Goal: Task Accomplishment & Management: Complete application form

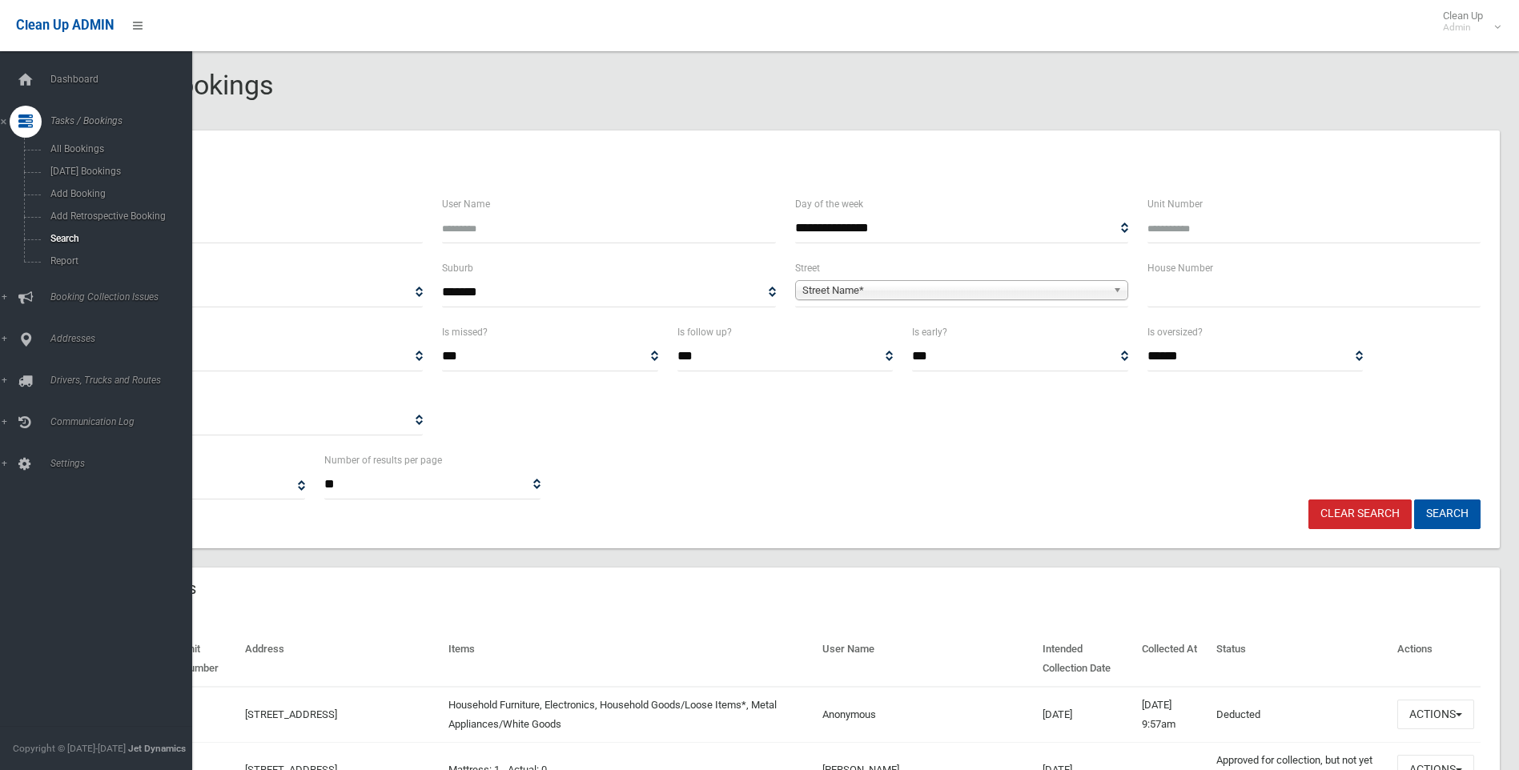
select select
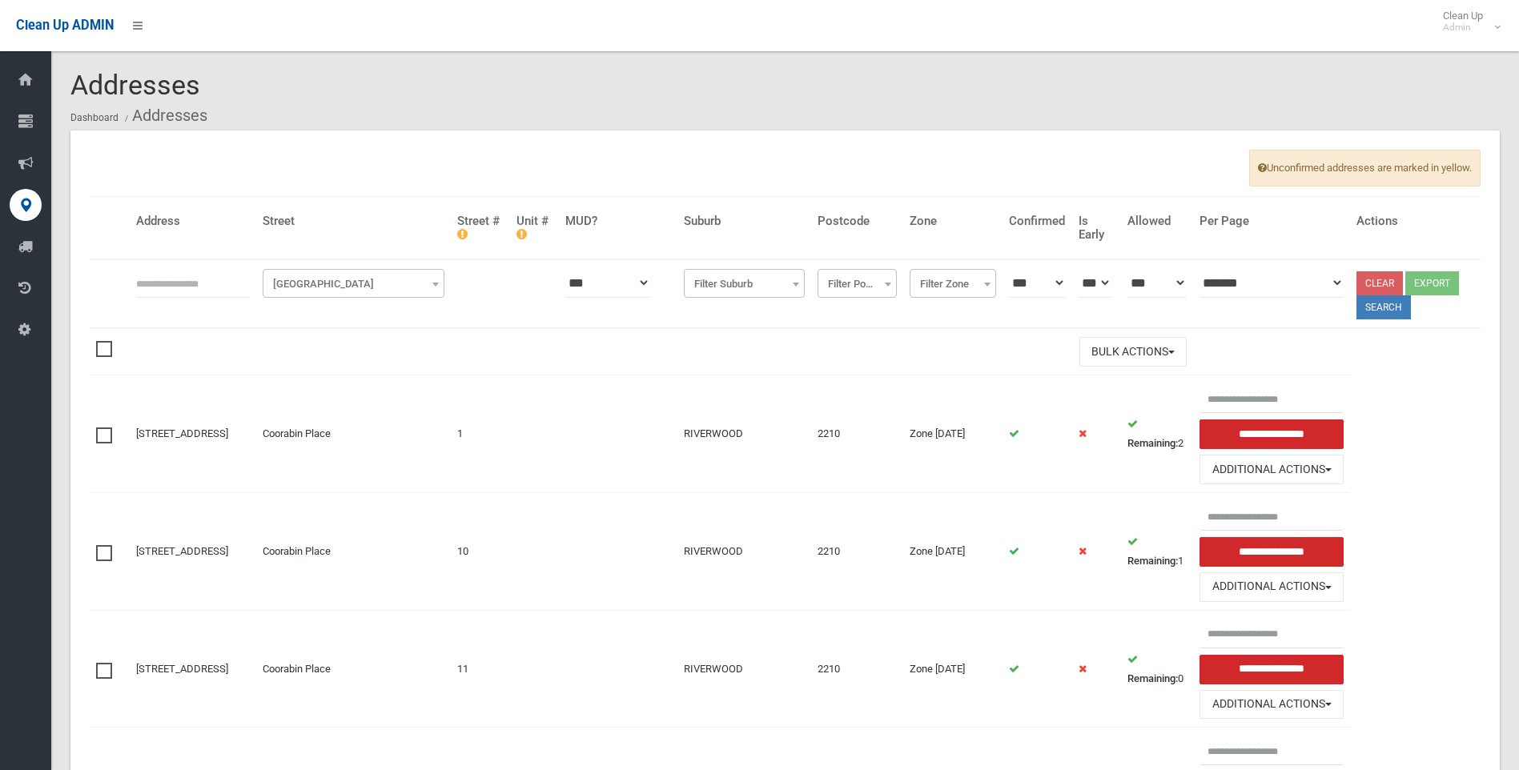
click at [210, 274] on input "text" at bounding box center [193, 283] width 114 height 30
type input "*"
click at [320, 275] on span "[GEOGRAPHIC_DATA]" at bounding box center [354, 284] width 174 height 22
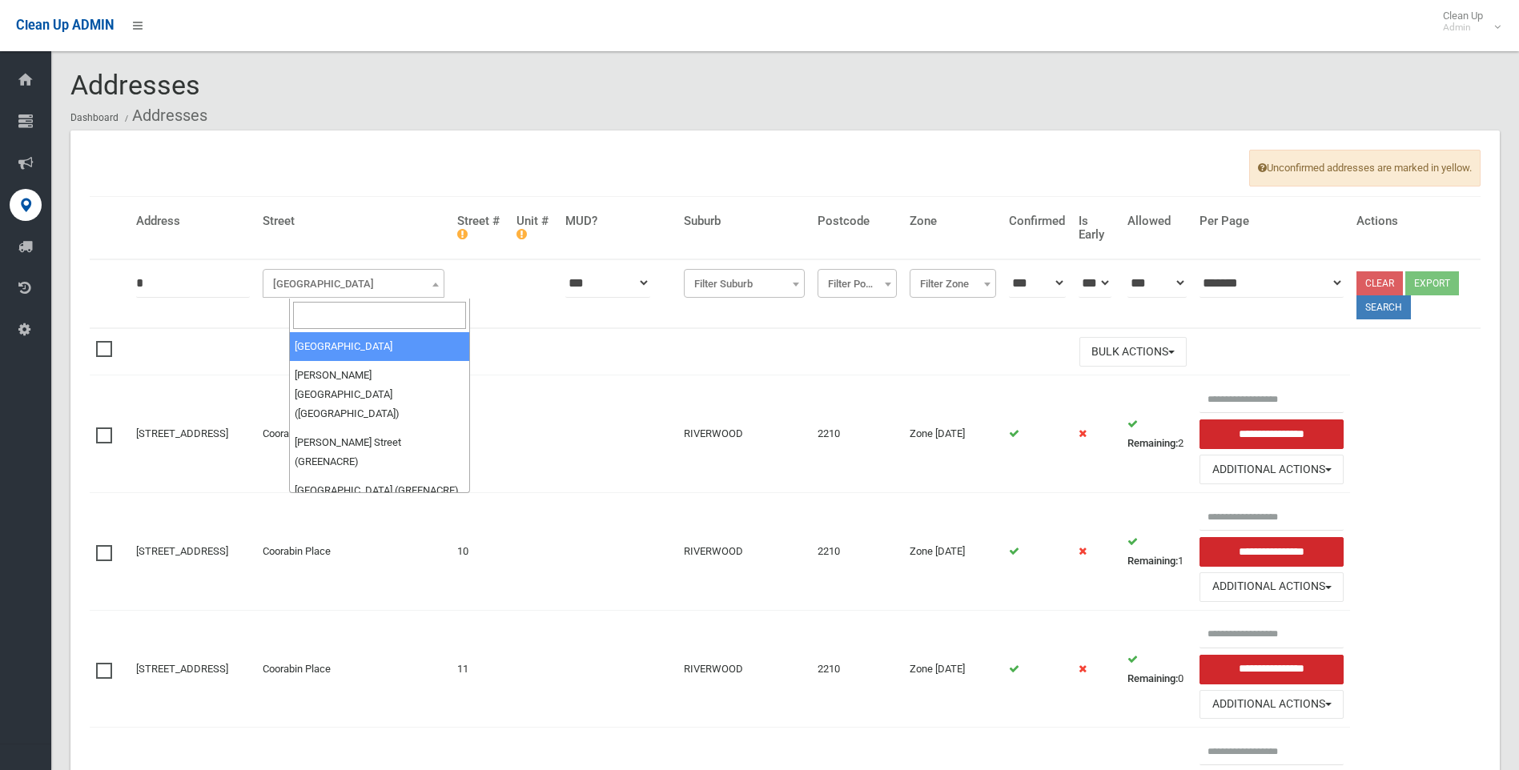
click at [331, 320] on input "search" at bounding box center [380, 315] width 174 height 27
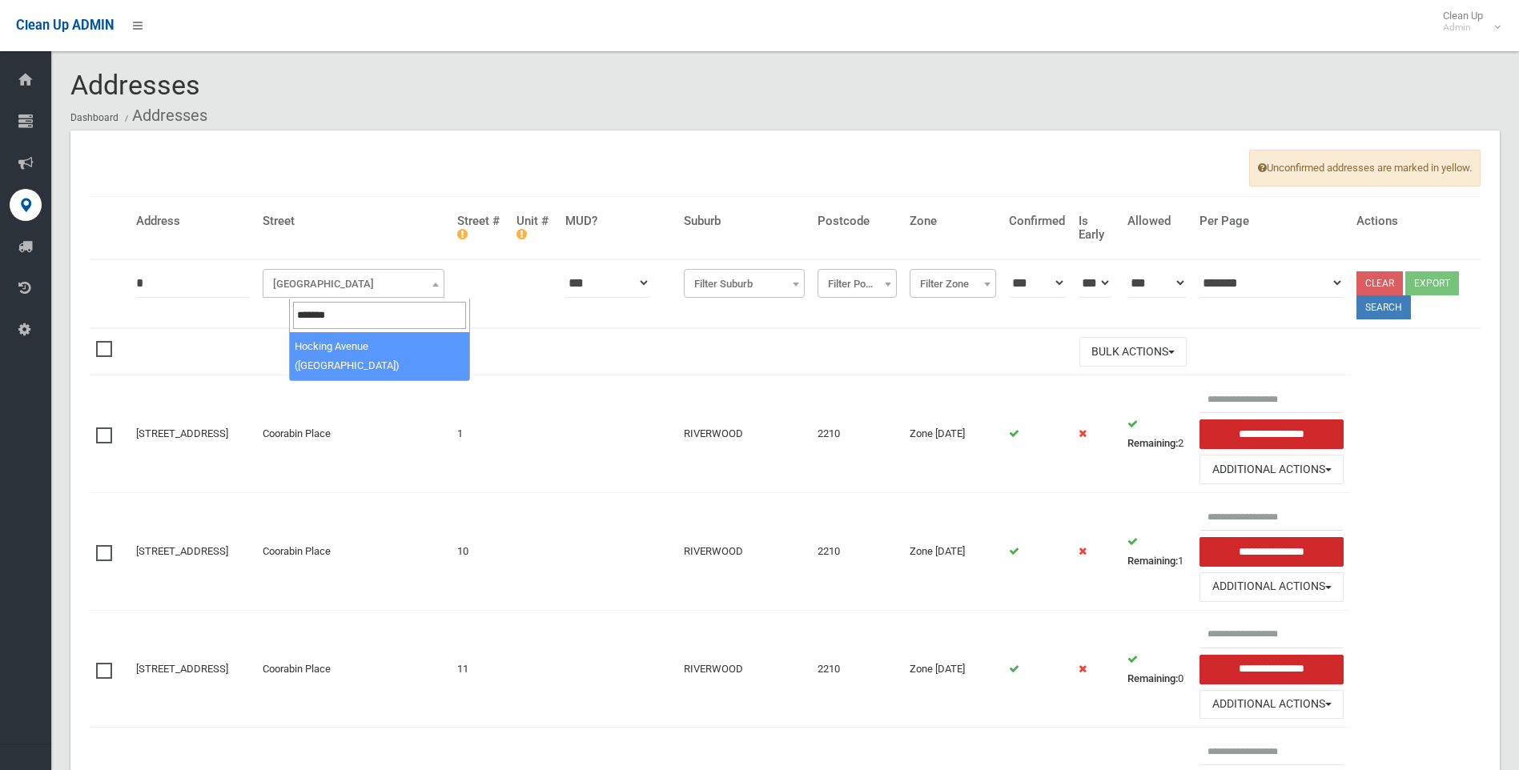
type input "*******"
select select "***"
click at [1376, 305] on button "Search" at bounding box center [1383, 307] width 54 height 24
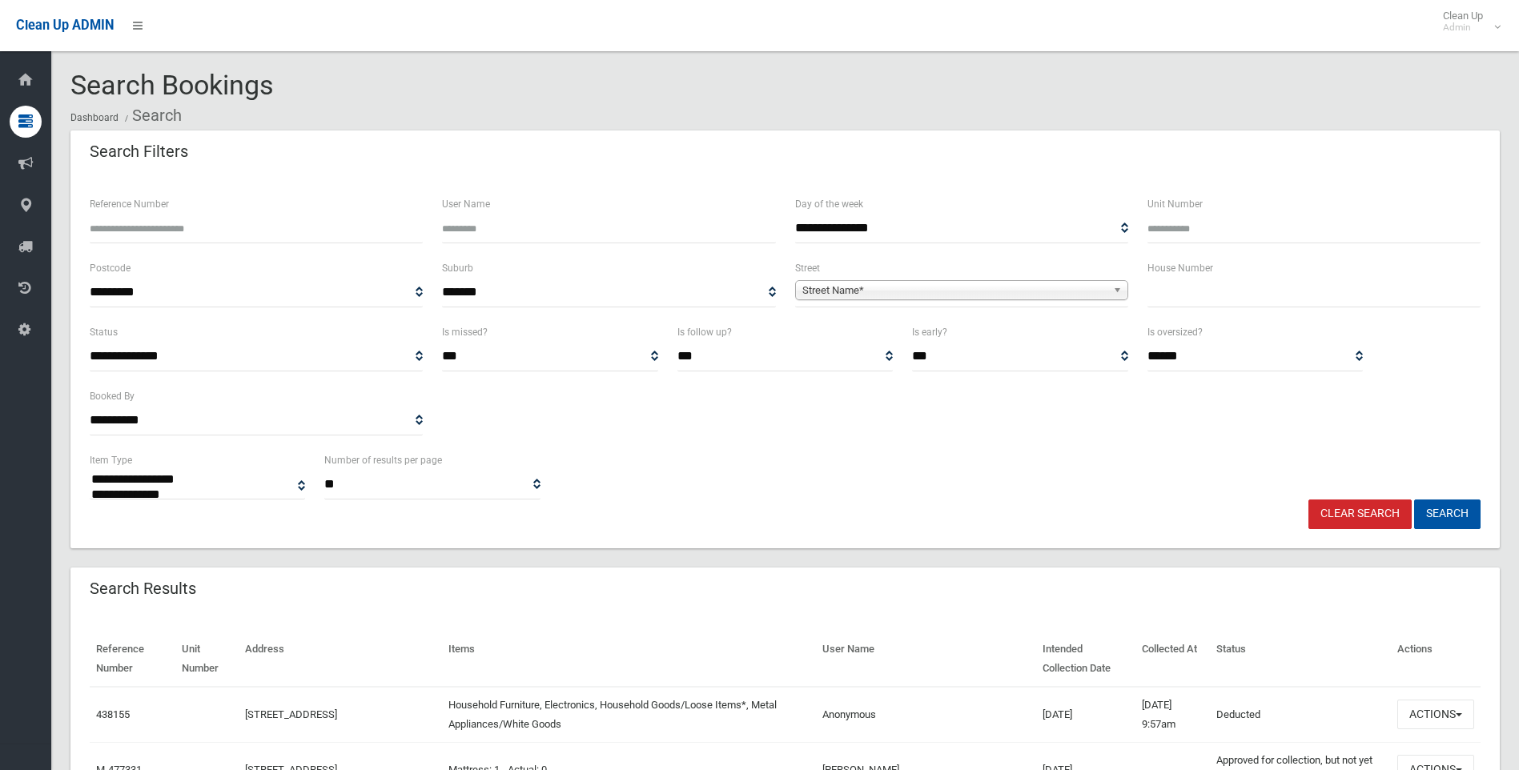
select select
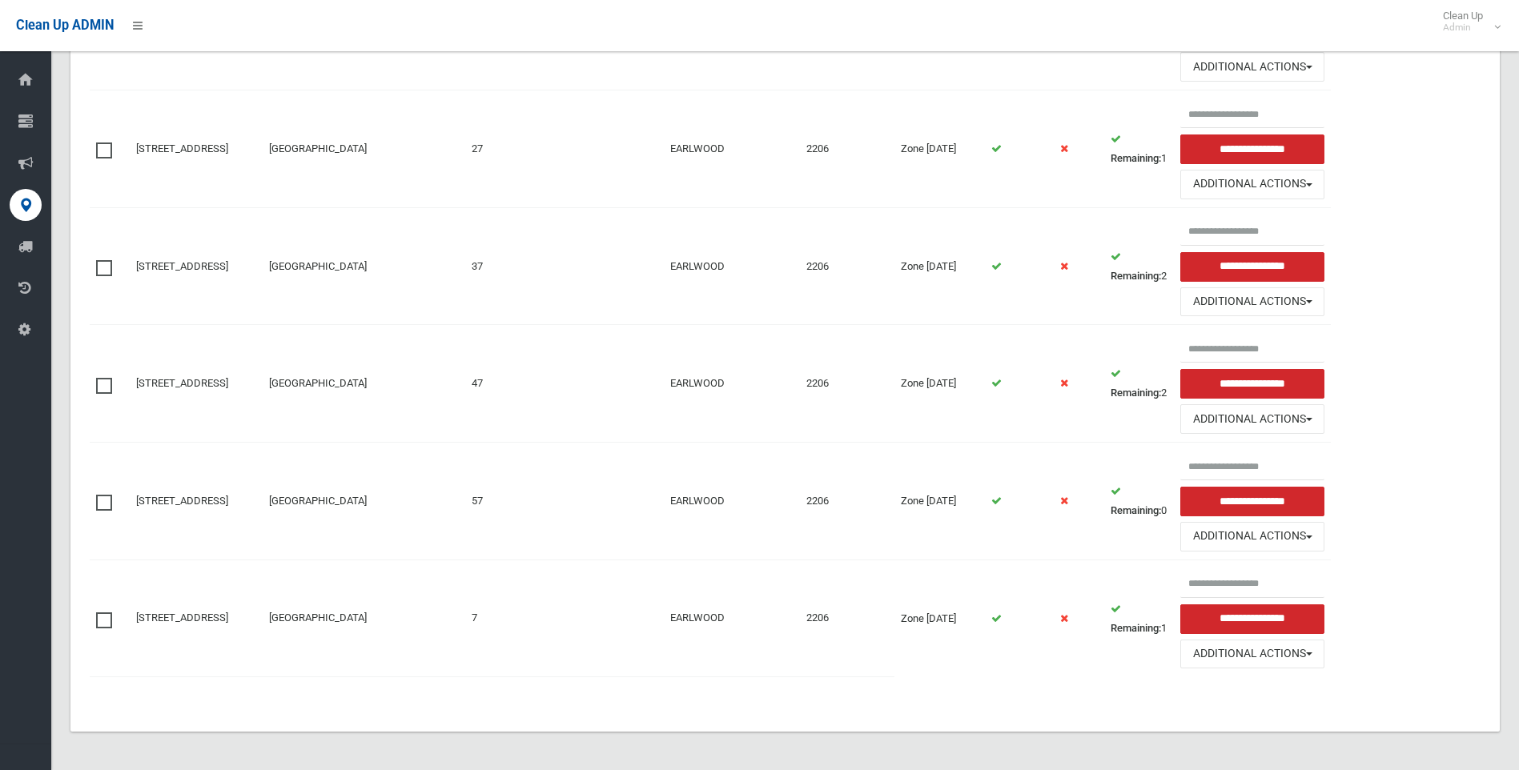
scroll to position [404, 0]
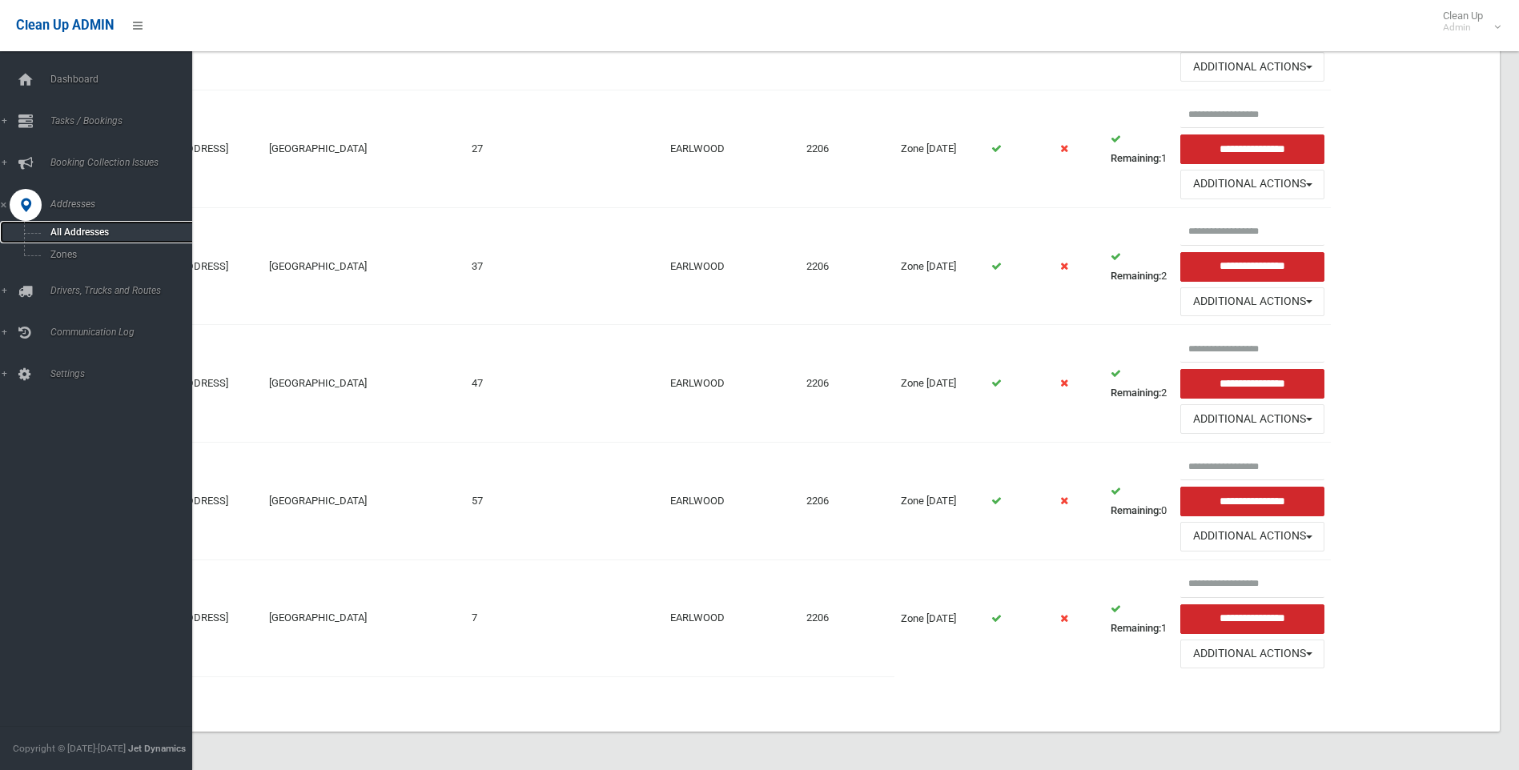
click at [91, 231] on span "All Addresses" at bounding box center [118, 232] width 145 height 11
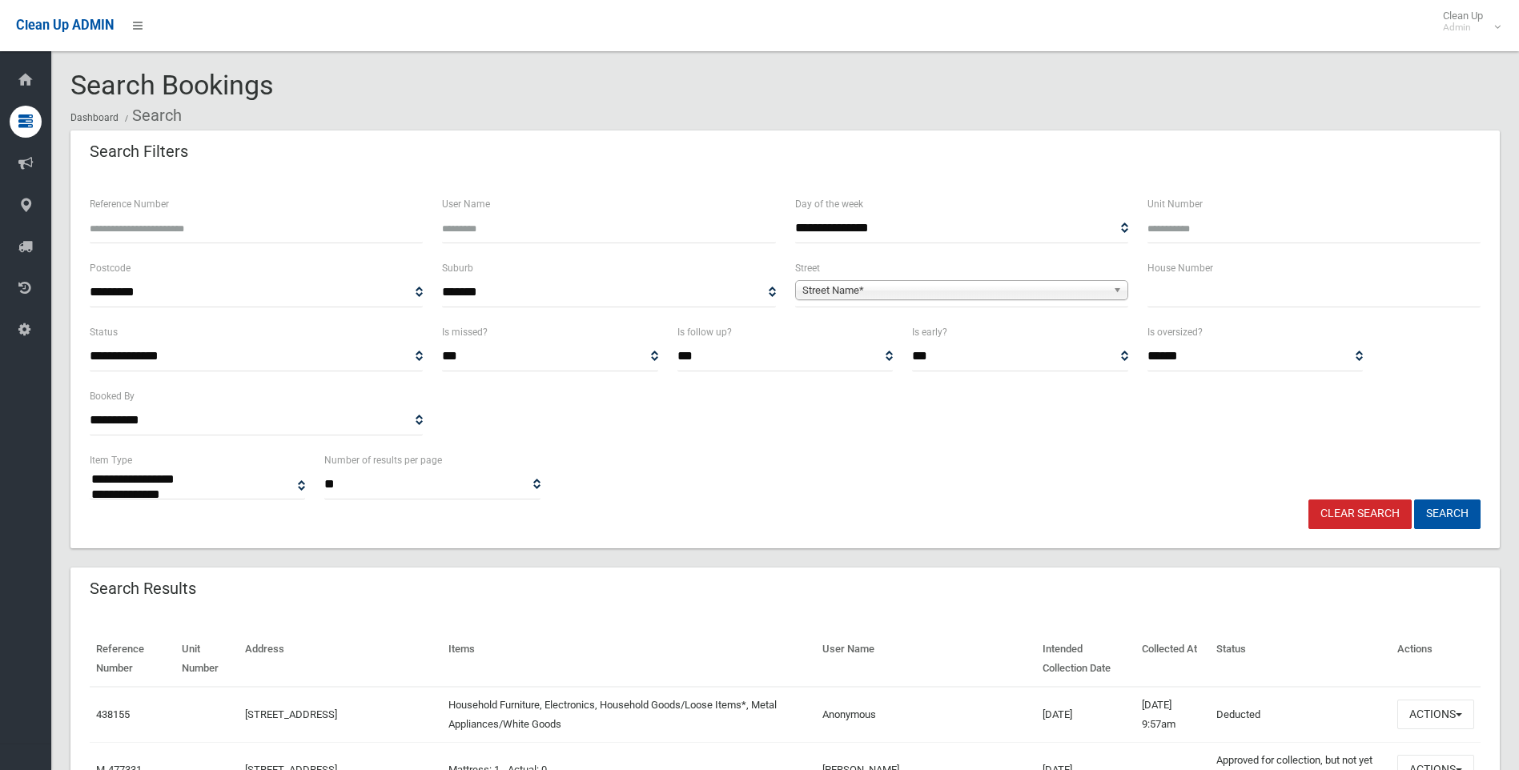
select select
click at [1201, 307] on div "House Number" at bounding box center [1314, 291] width 352 height 64
click at [1201, 304] on input "text" at bounding box center [1313, 293] width 333 height 30
type input "**"
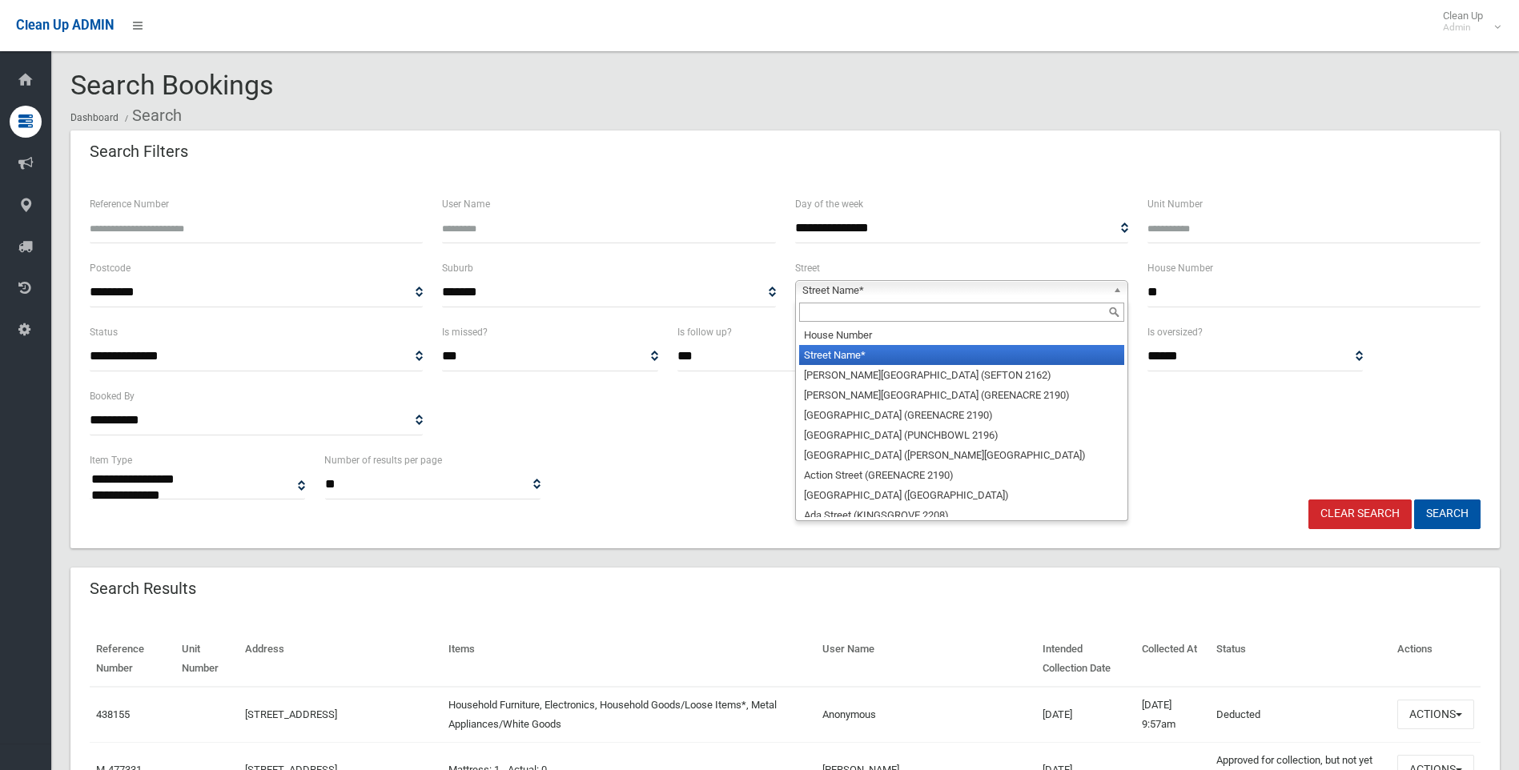
click at [1042, 288] on span "Street Name*" at bounding box center [954, 290] width 304 height 19
click at [1035, 308] on input "text" at bounding box center [961, 312] width 325 height 19
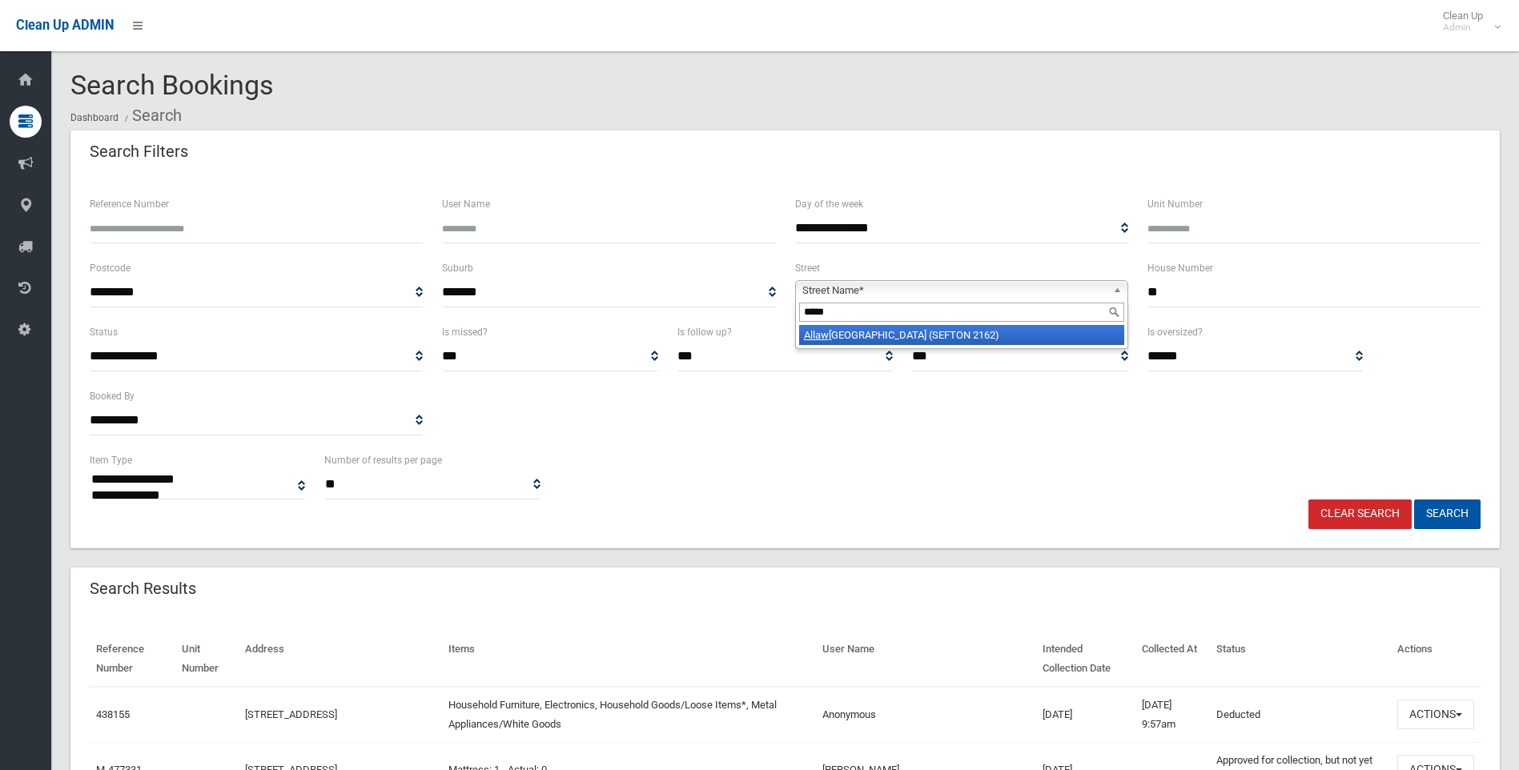
type input "*****"
click at [1038, 337] on li "Allaw ah Avenue (SEFTON 2162)" at bounding box center [961, 335] width 325 height 20
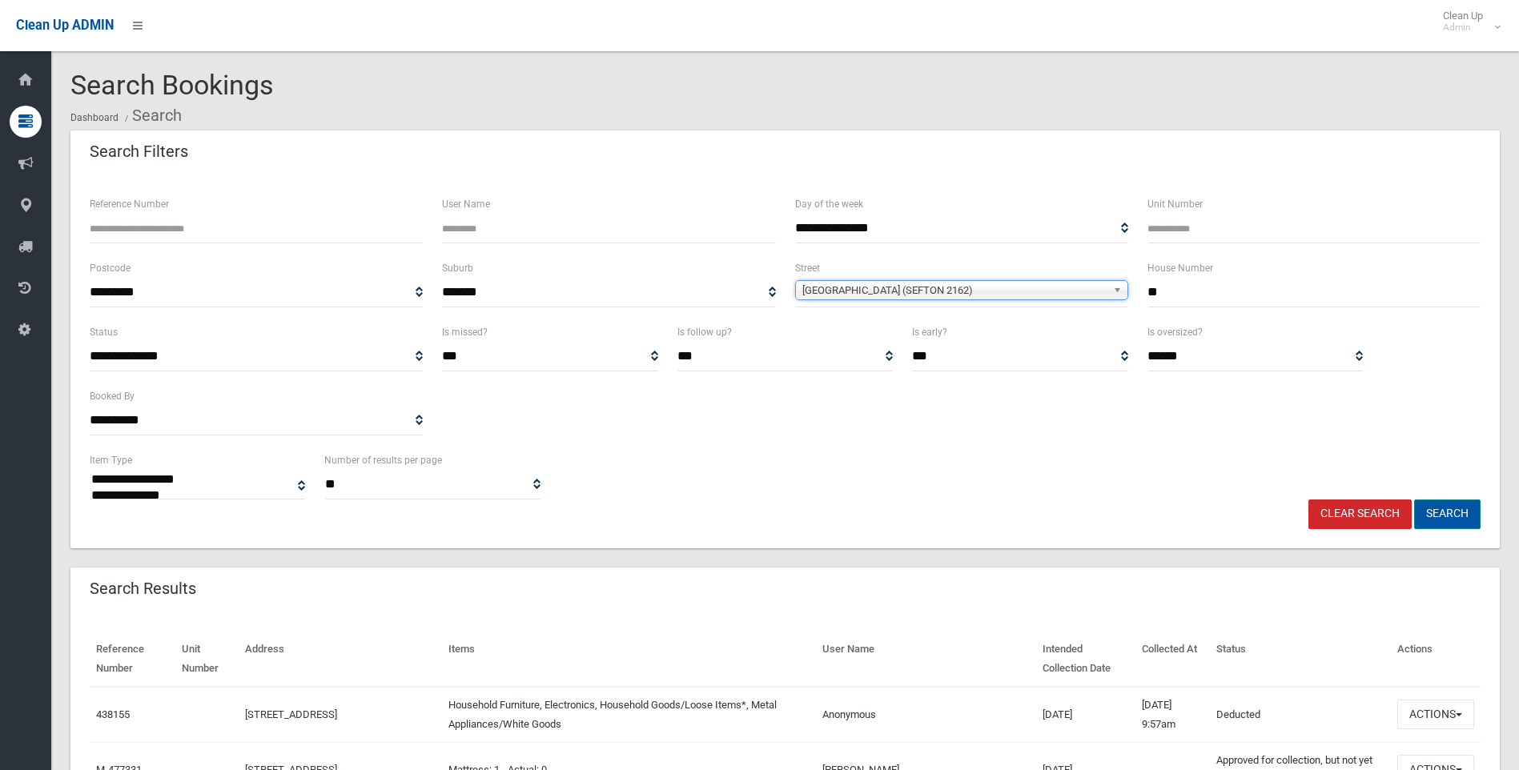
click at [1460, 506] on button "Search" at bounding box center [1447, 515] width 66 height 30
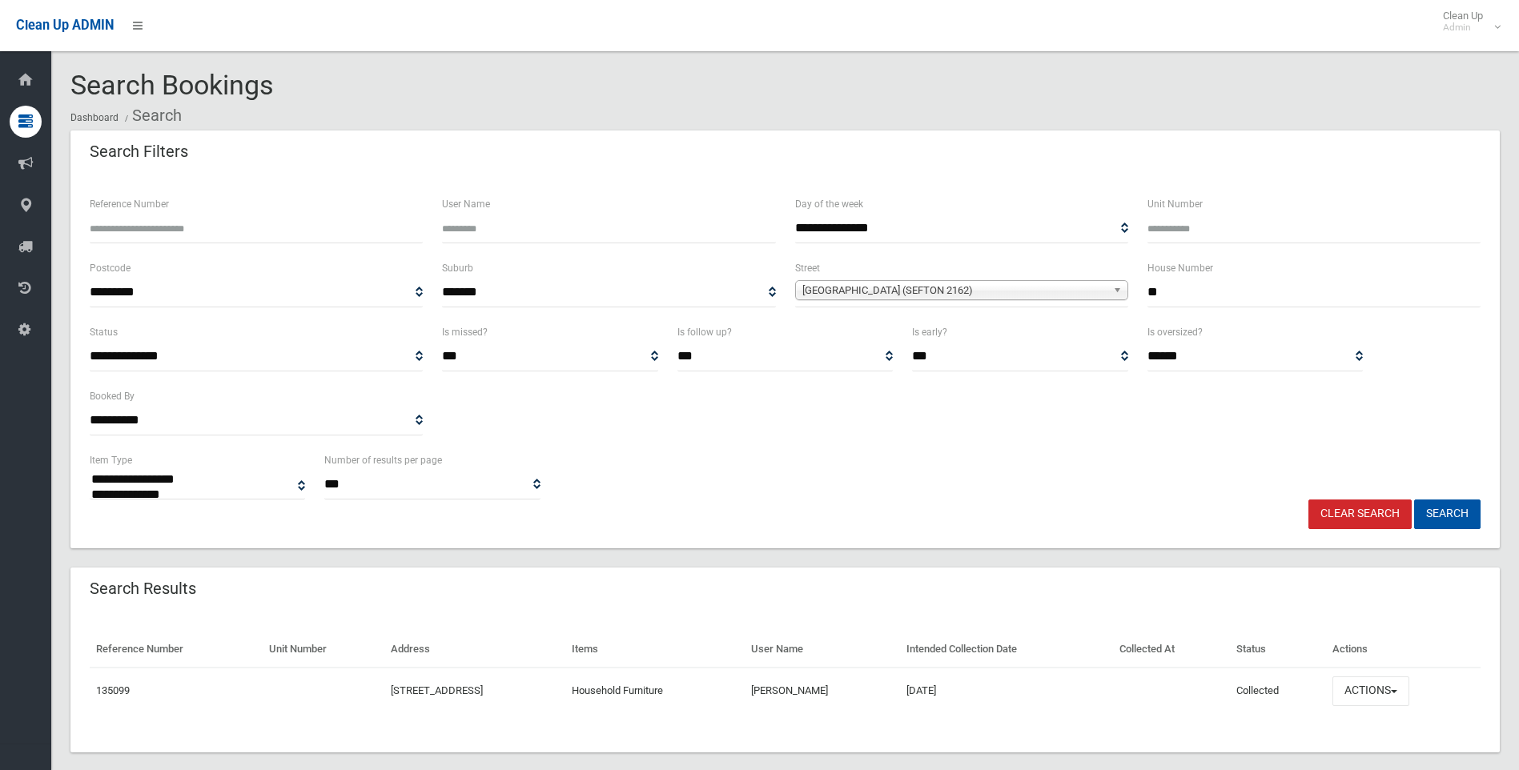
select select
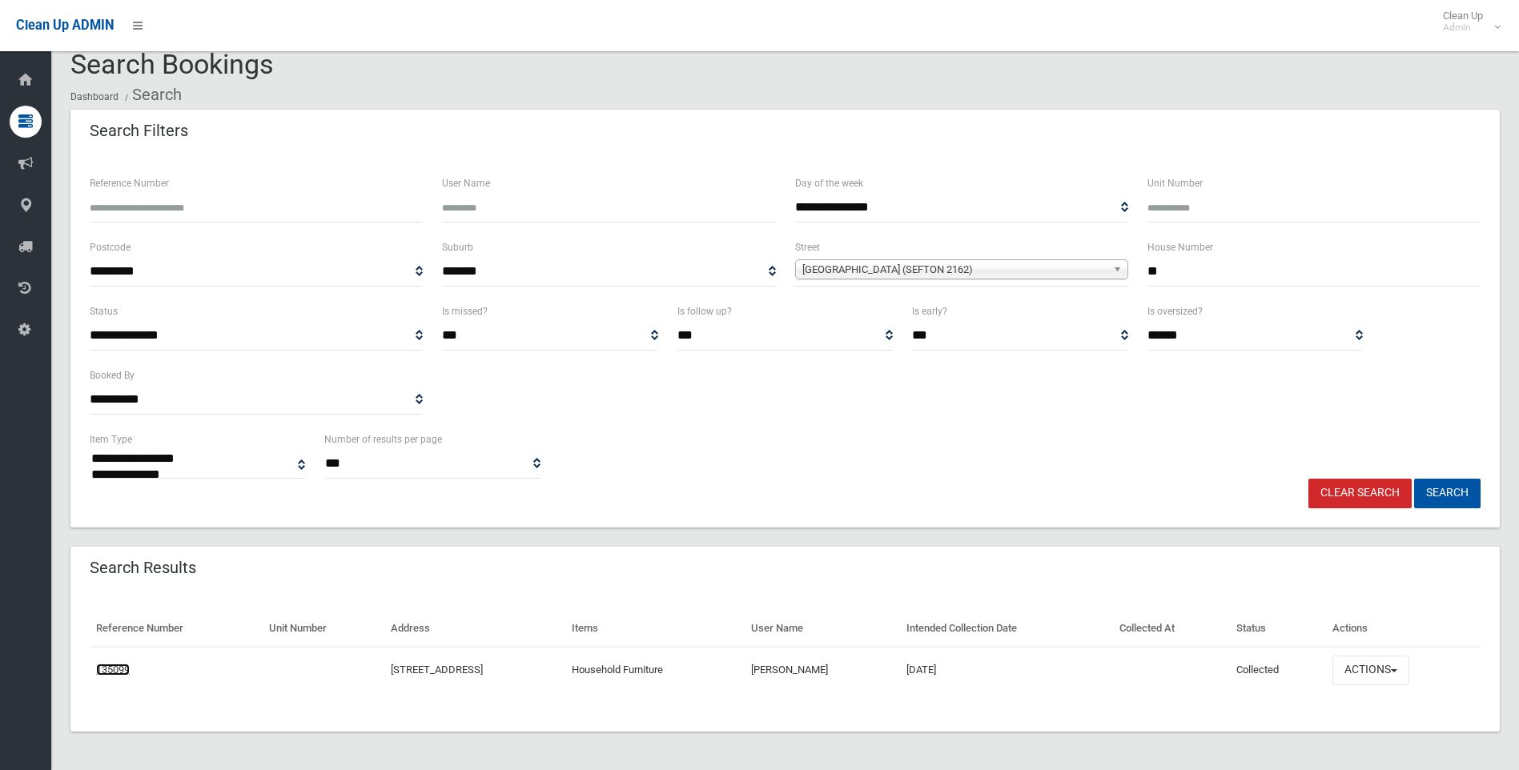
click at [112, 670] on link "135099" at bounding box center [113, 670] width 34 height 12
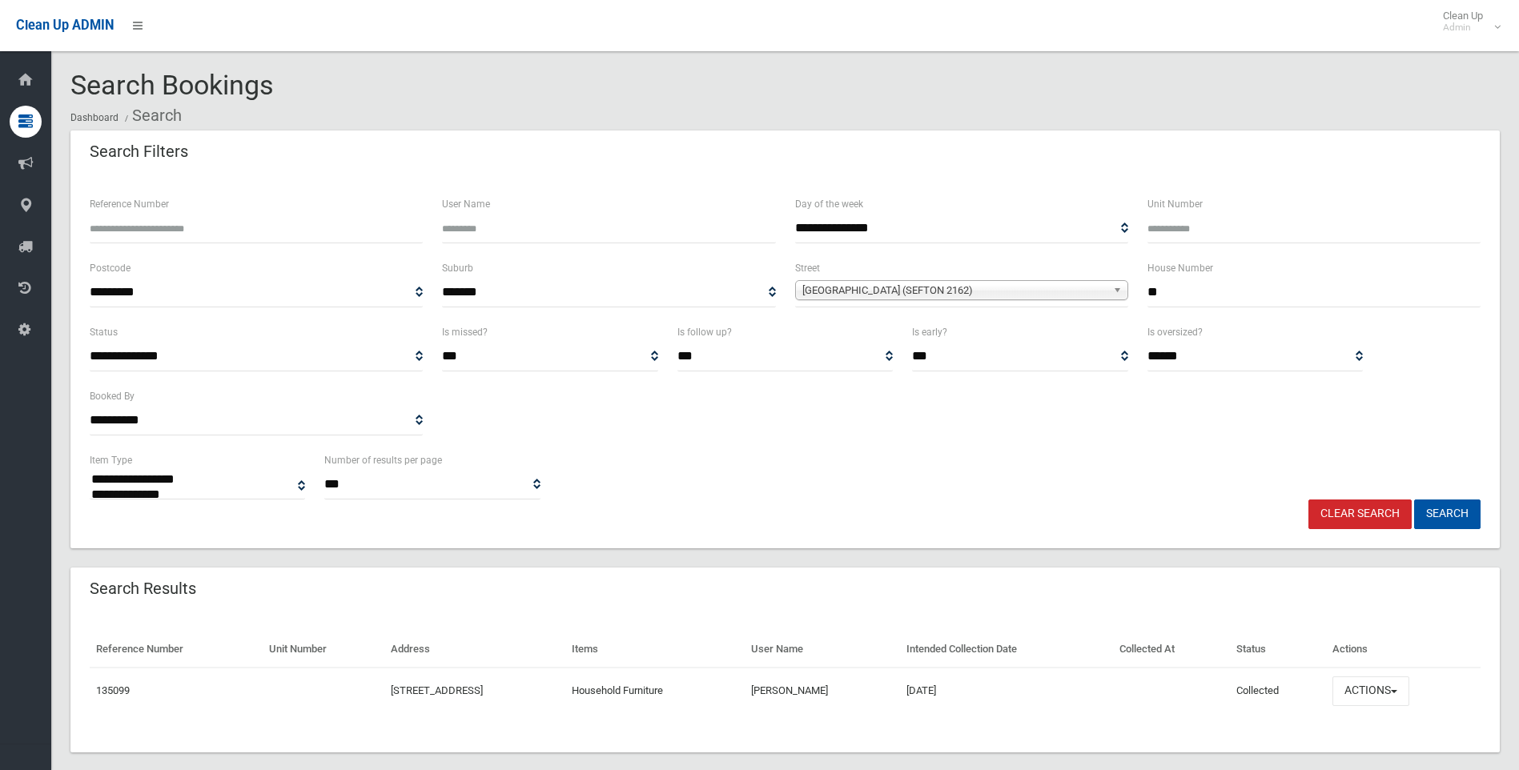
select select
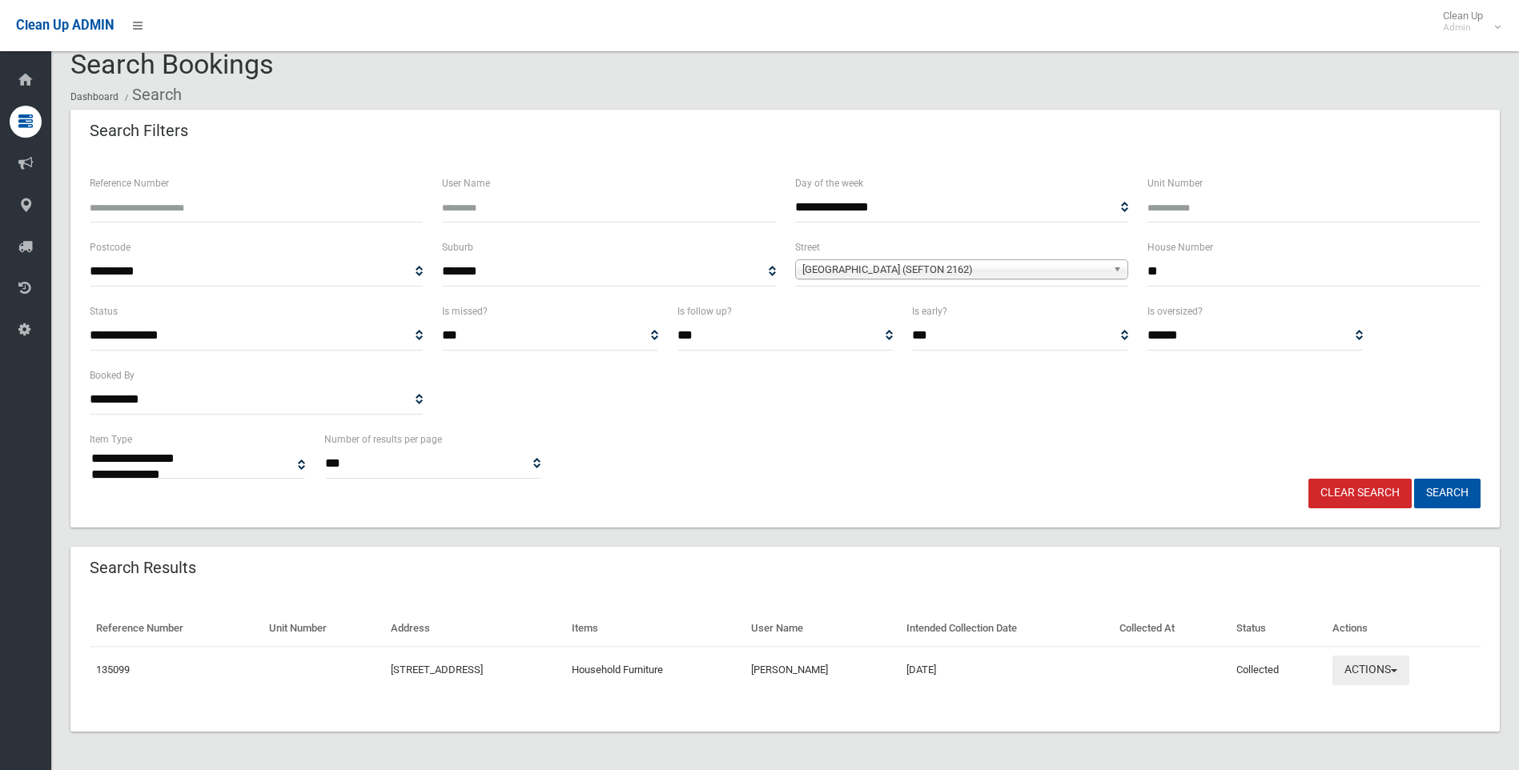
click at [1405, 673] on button "Actions" at bounding box center [1370, 671] width 77 height 30
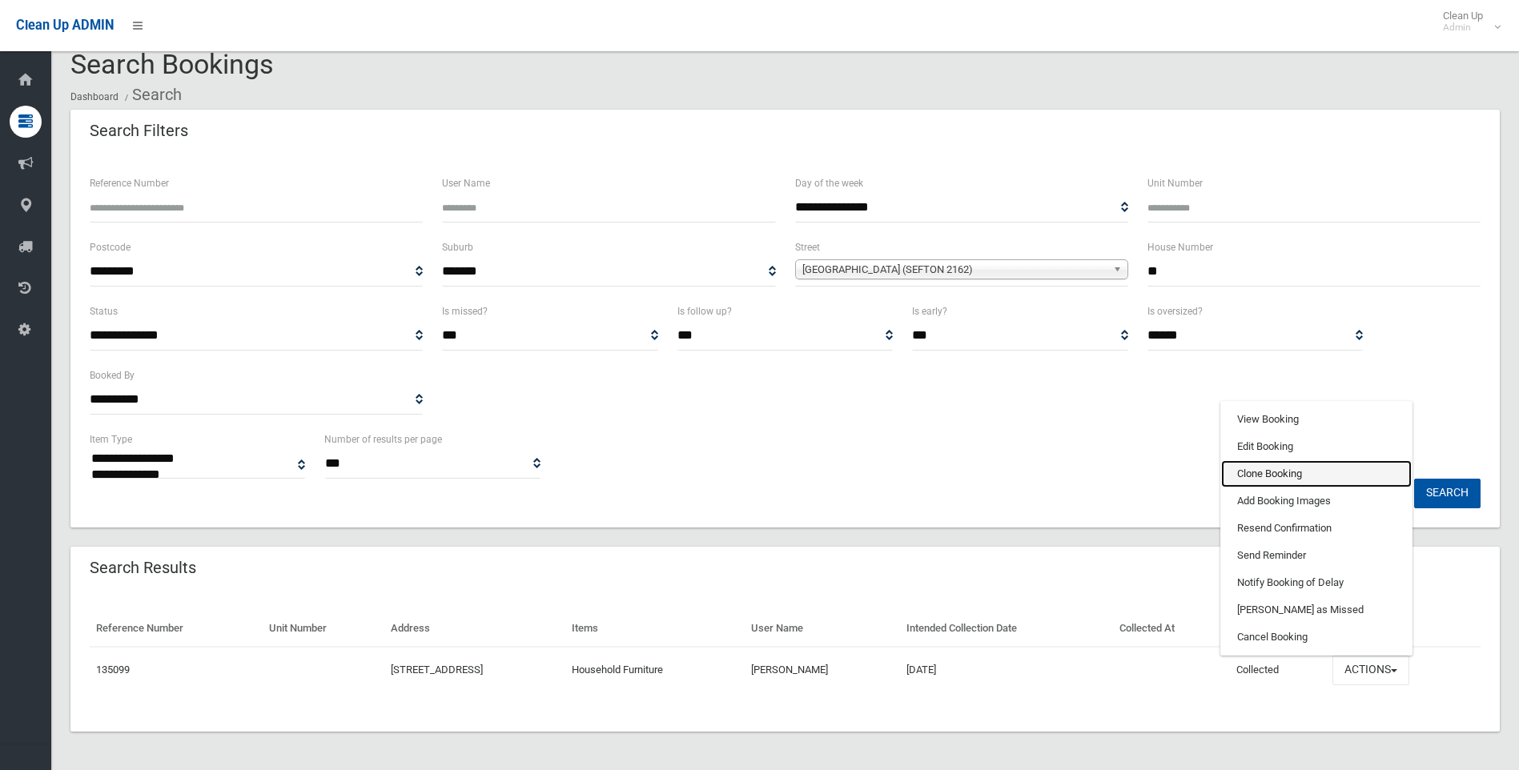
click at [1307, 469] on link "Clone Booking" at bounding box center [1316, 473] width 191 height 27
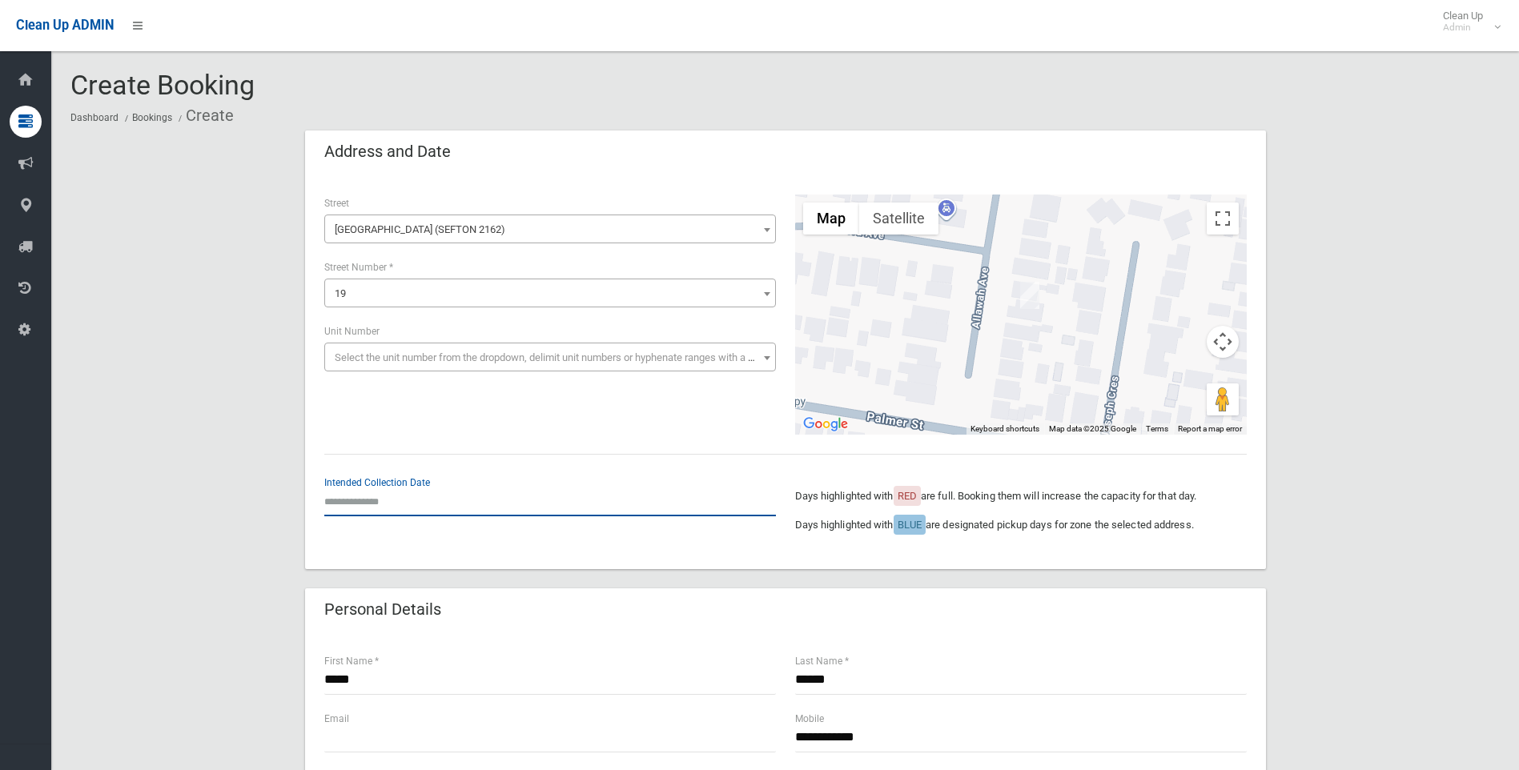
click at [376, 496] on input "text" at bounding box center [550, 502] width 452 height 30
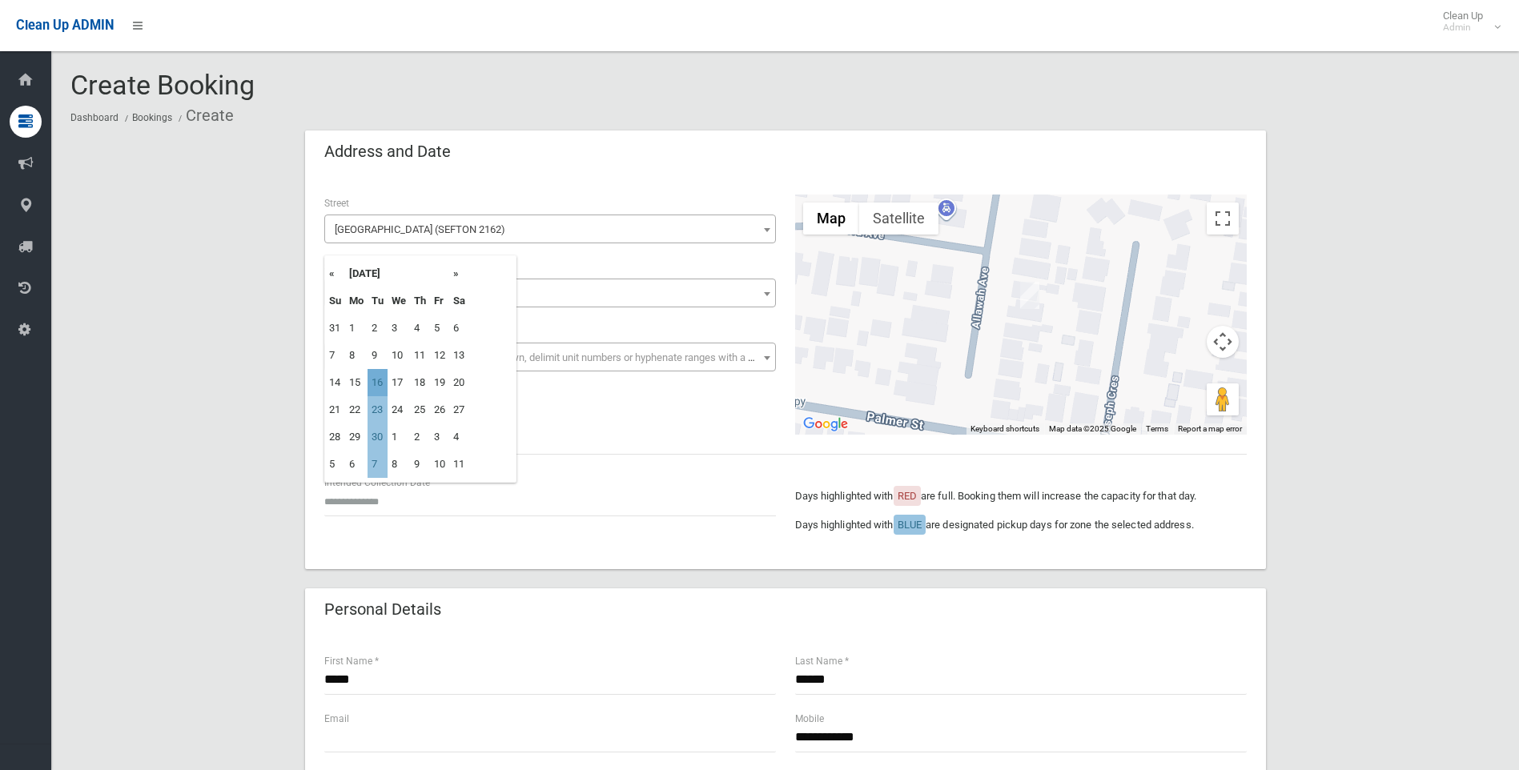
click at [379, 388] on td "16" at bounding box center [377, 382] width 20 height 27
type input "**********"
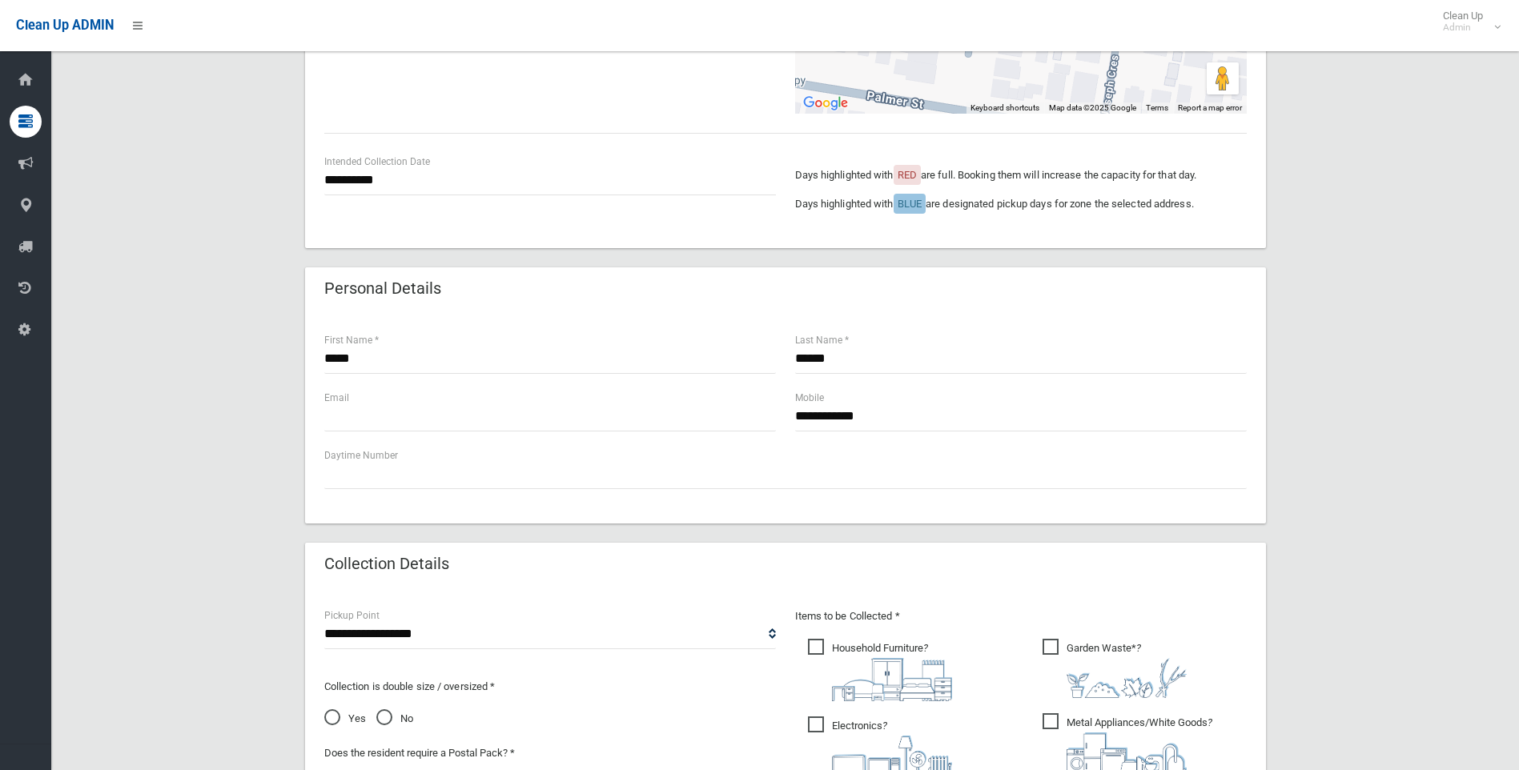
scroll to position [480, 0]
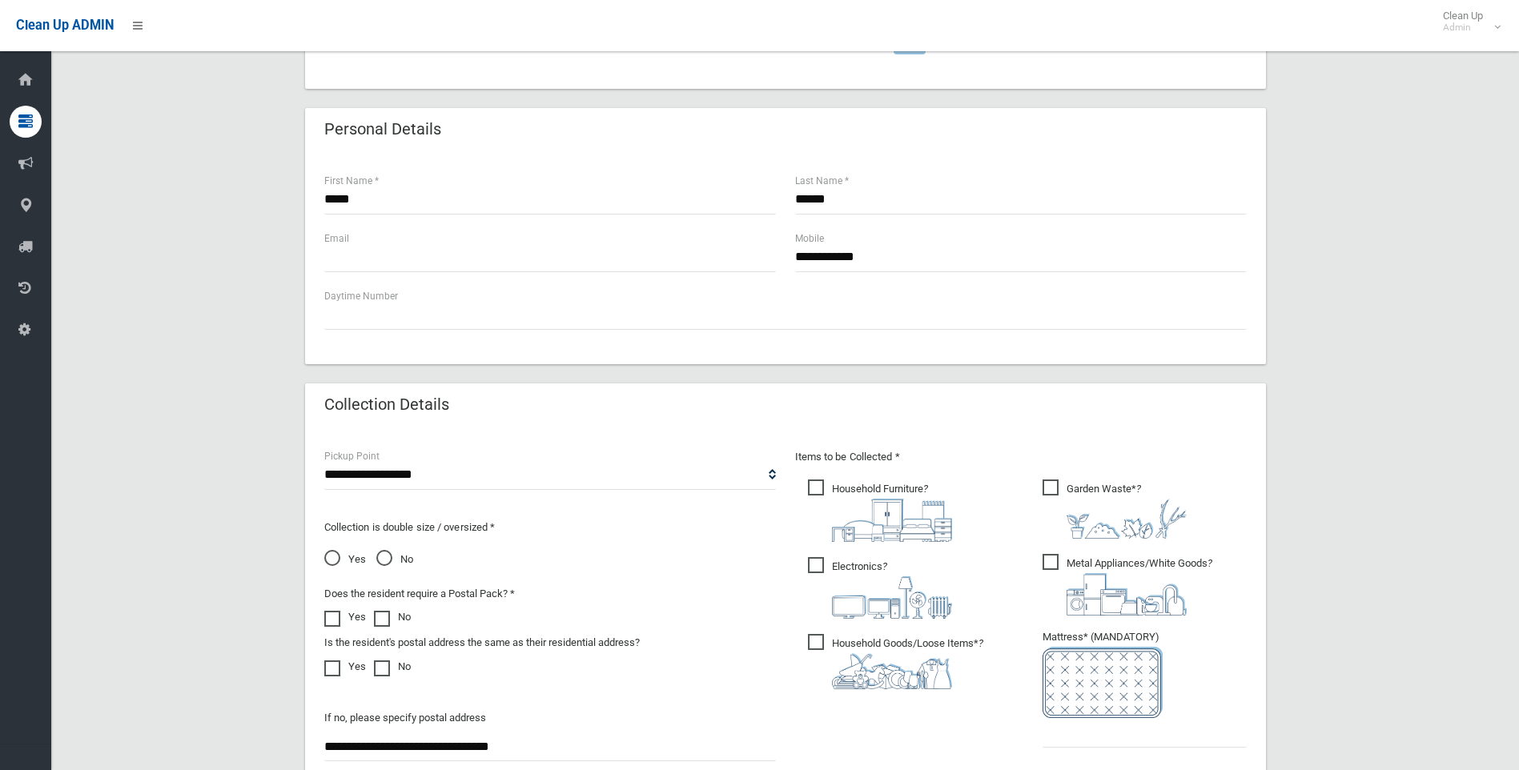
click at [388, 556] on span "No" at bounding box center [394, 559] width 37 height 19
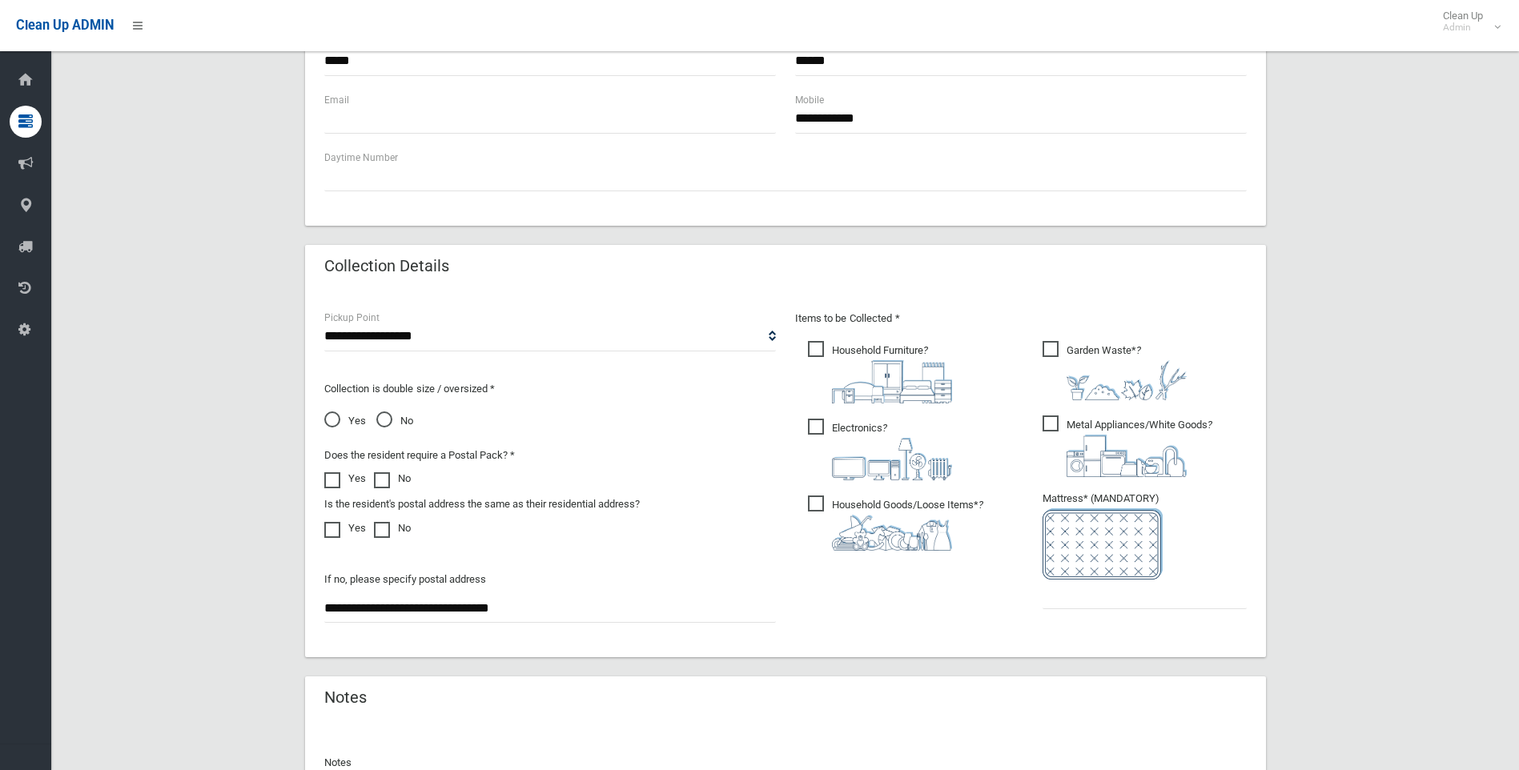
scroll to position [641, 0]
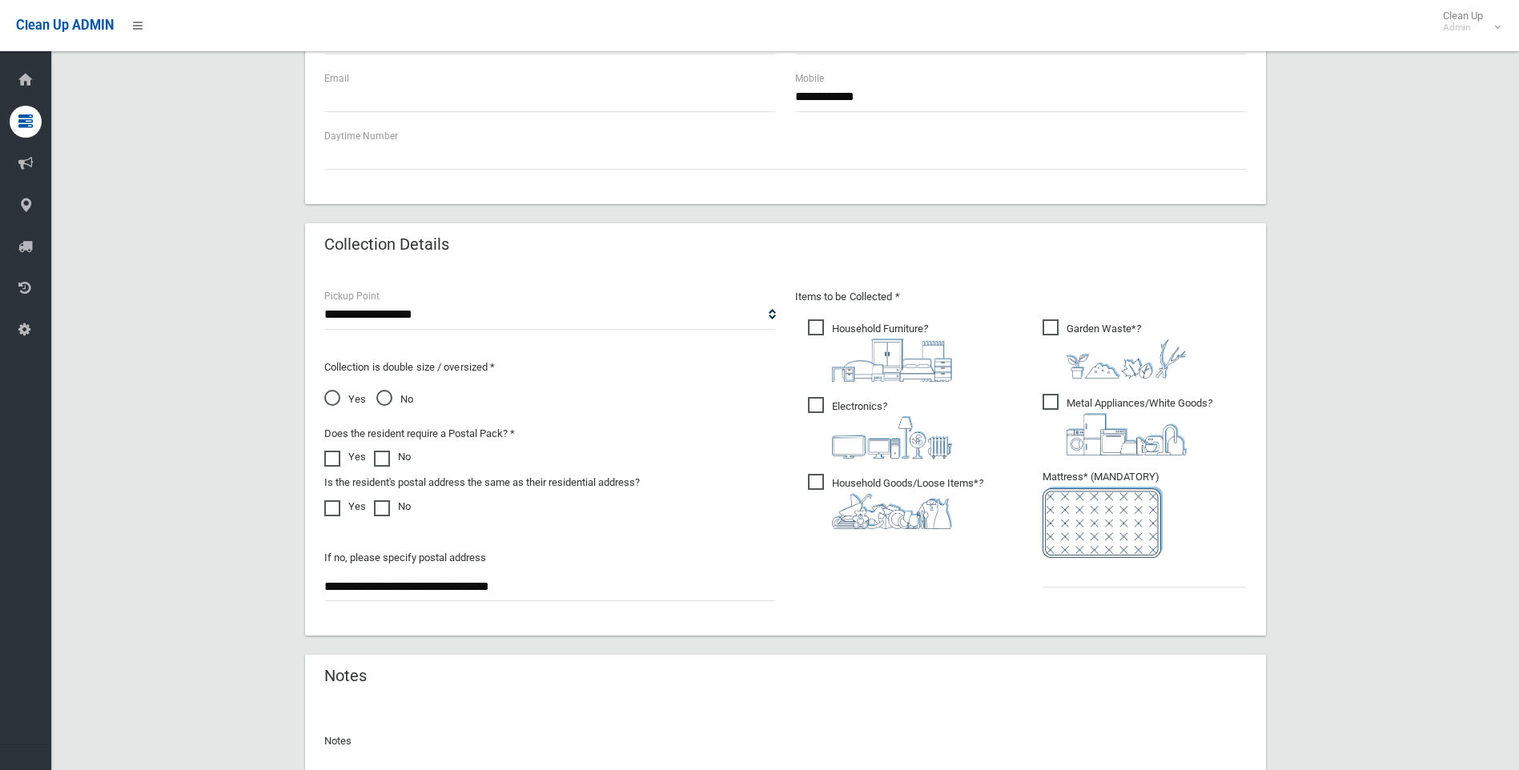
drag, startPoint x: 552, startPoint y: 583, endPoint x: 104, endPoint y: 577, distance: 447.6
click at [104, 577] on div "**********" at bounding box center [784, 188] width 1429 height 1396
click at [1045, 328] on span "Garden Waste* ?" at bounding box center [1114, 348] width 144 height 59
click at [1045, 401] on span "Metal Appliances/White Goods ?" at bounding box center [1127, 425] width 170 height 62
drag, startPoint x: 817, startPoint y: 408, endPoint x: 818, endPoint y: 491, distance: 82.5
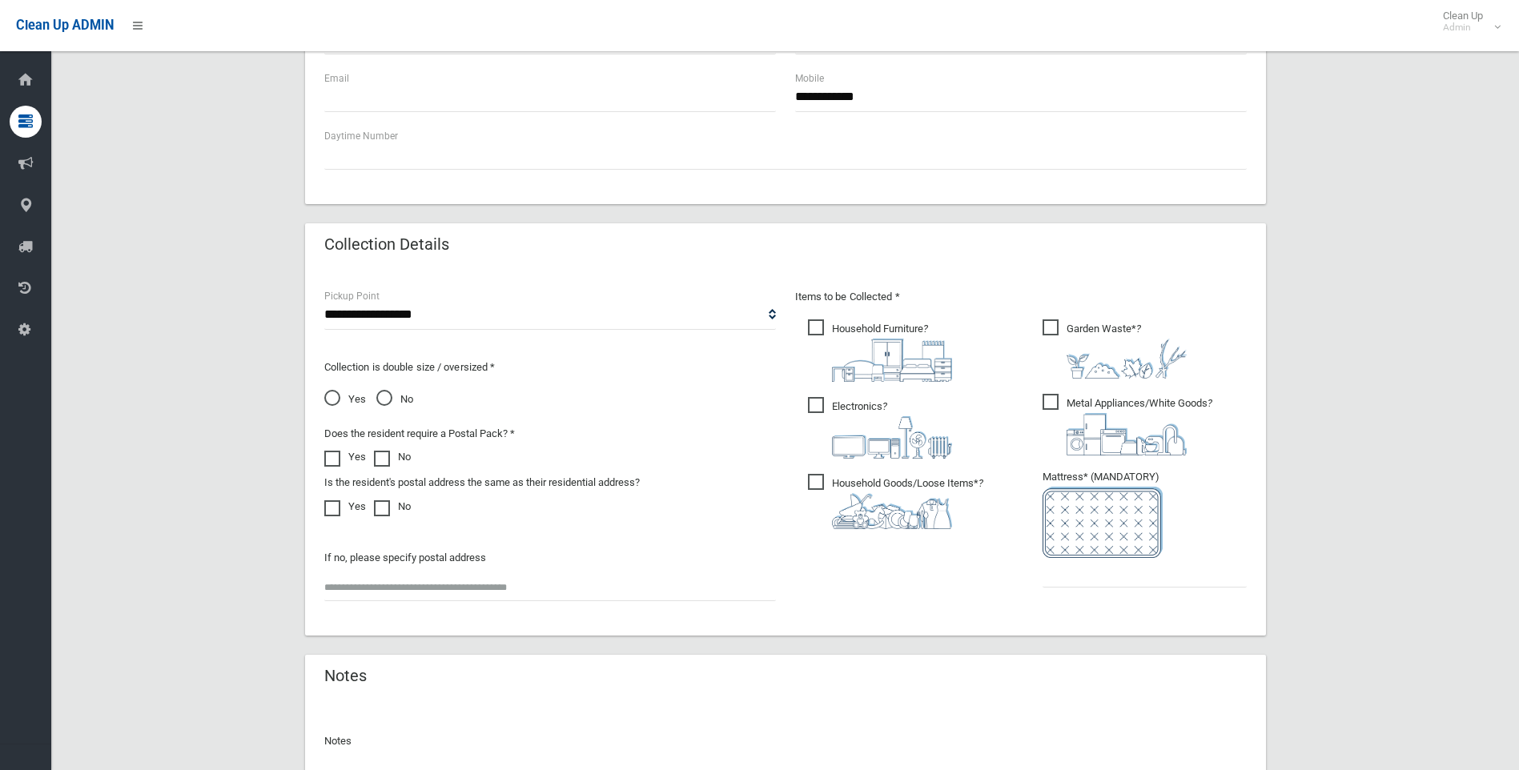
click at [817, 412] on span "Electronics ?" at bounding box center [880, 428] width 144 height 62
click at [809, 484] on span "Household Goods/Loose Items* ?" at bounding box center [895, 501] width 175 height 55
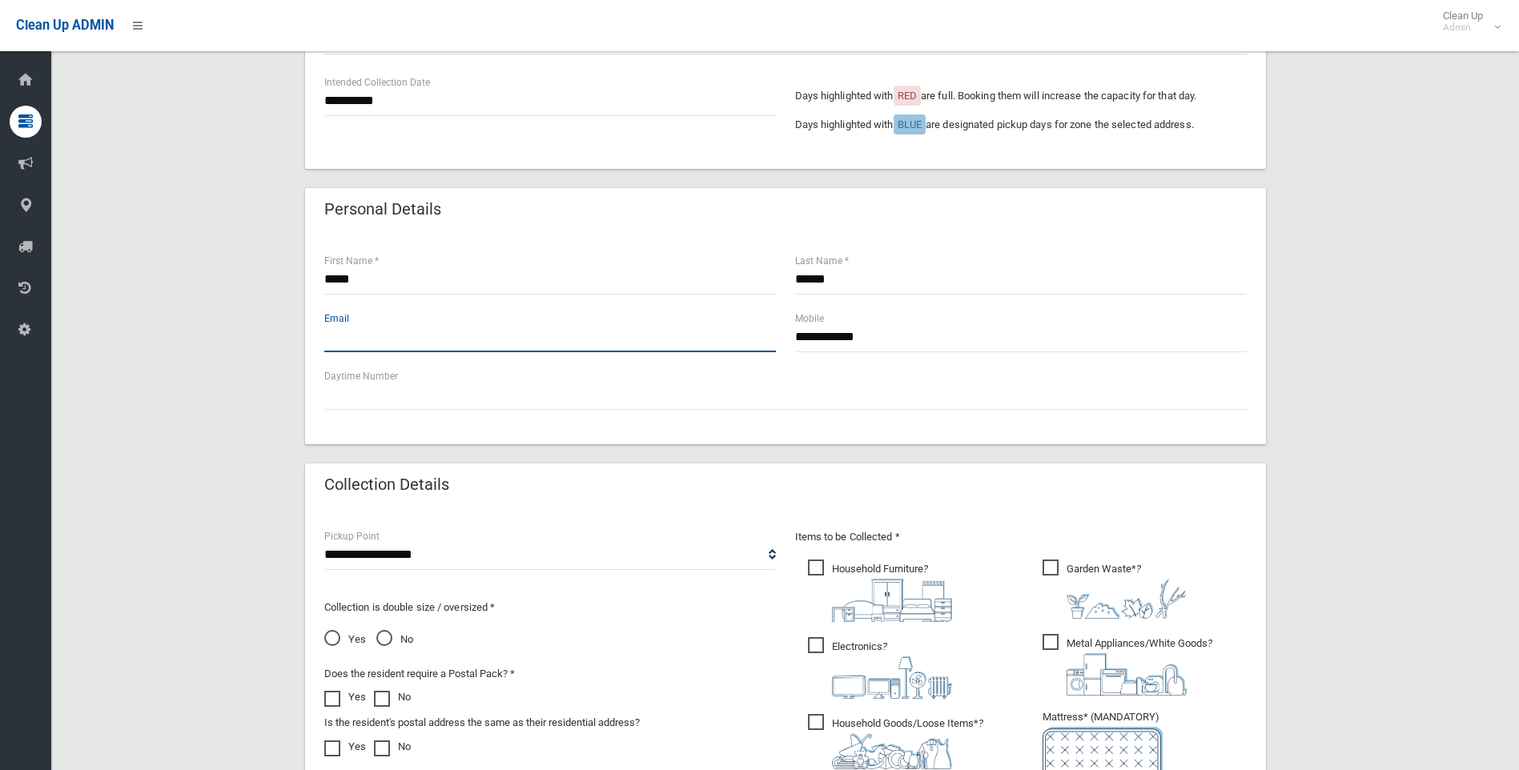
click at [455, 337] on input "text" at bounding box center [550, 338] width 452 height 30
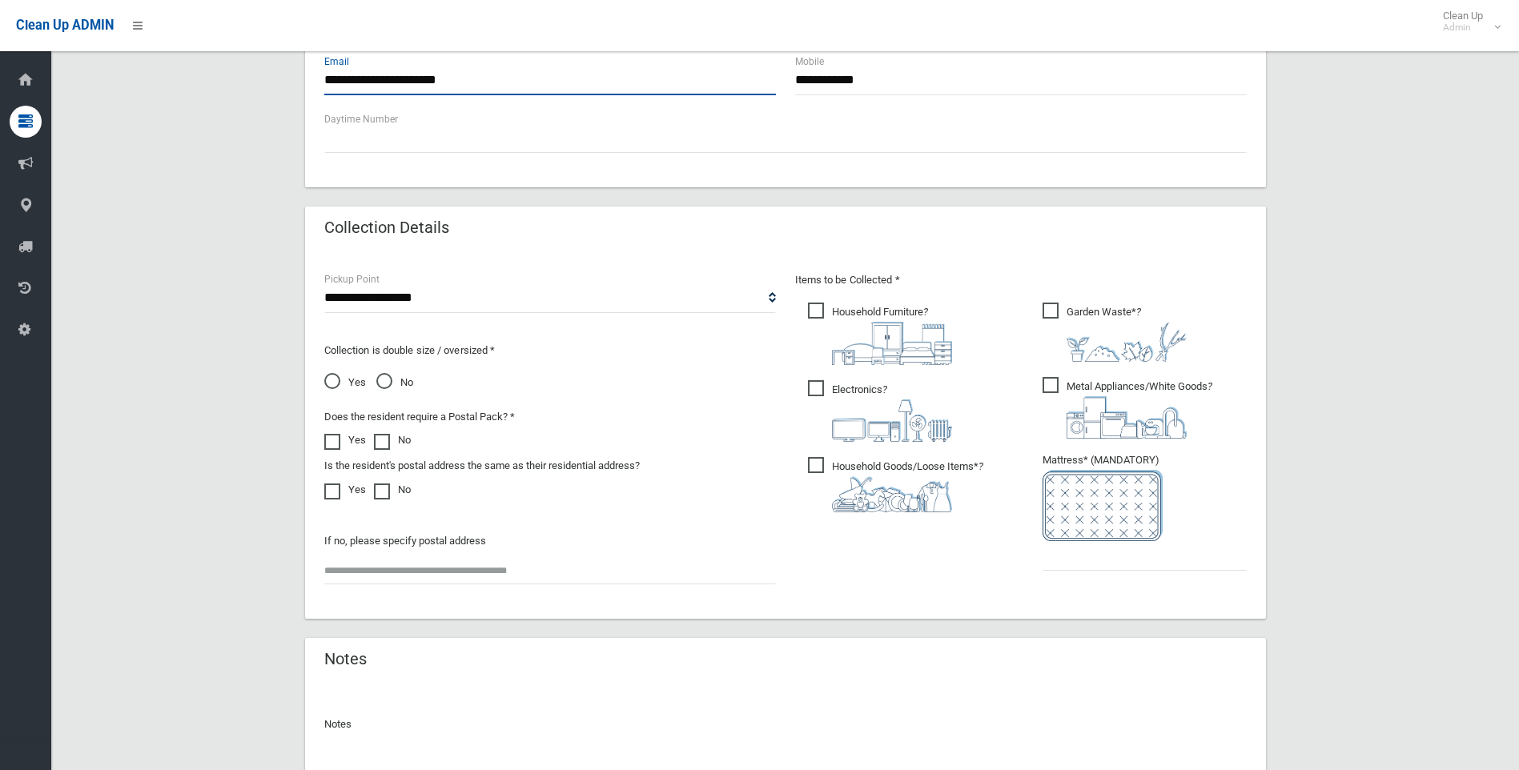
scroll to position [721, 0]
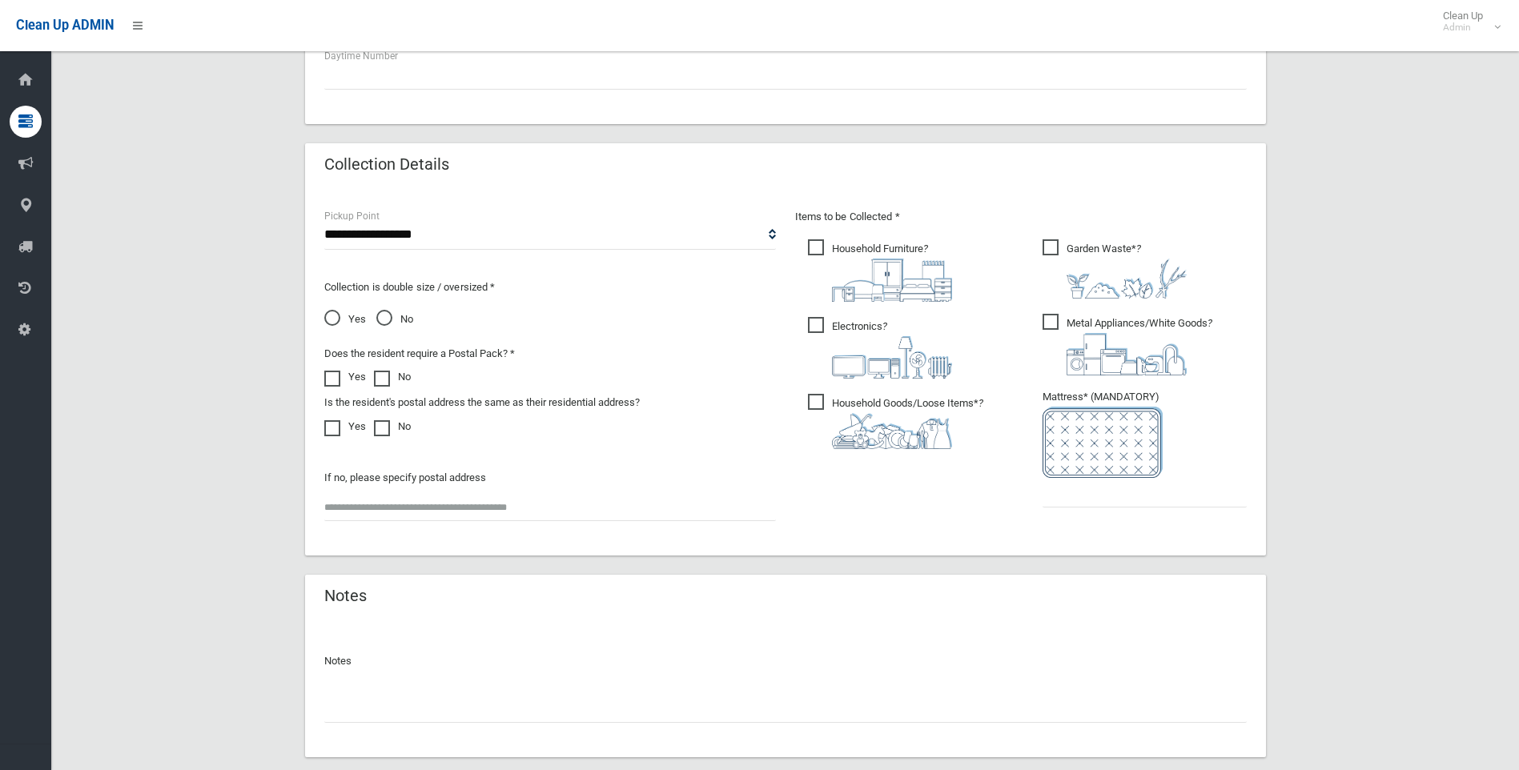
type input "**********"
click at [1112, 502] on input "text" at bounding box center [1144, 493] width 204 height 30
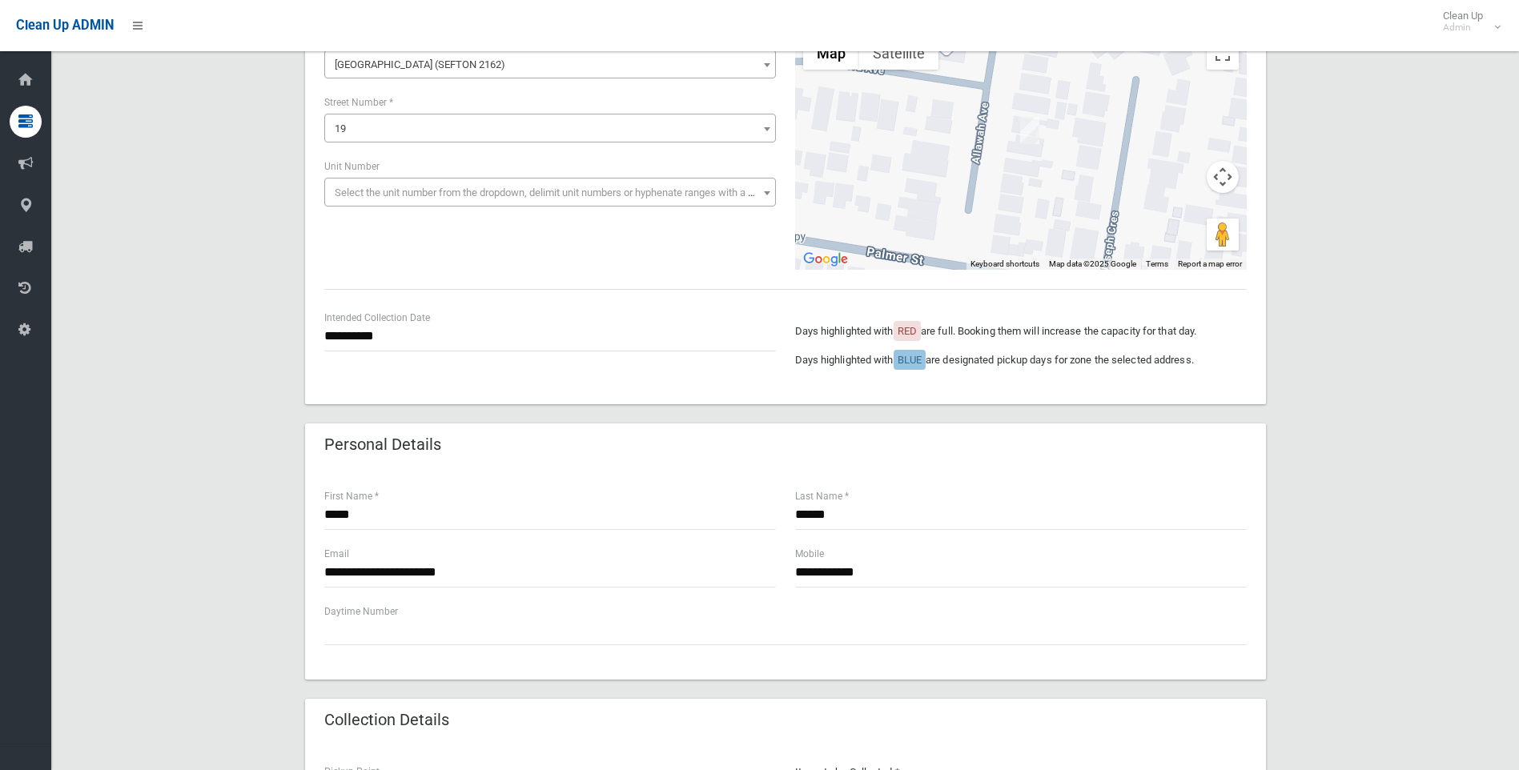
scroll to position [0, 0]
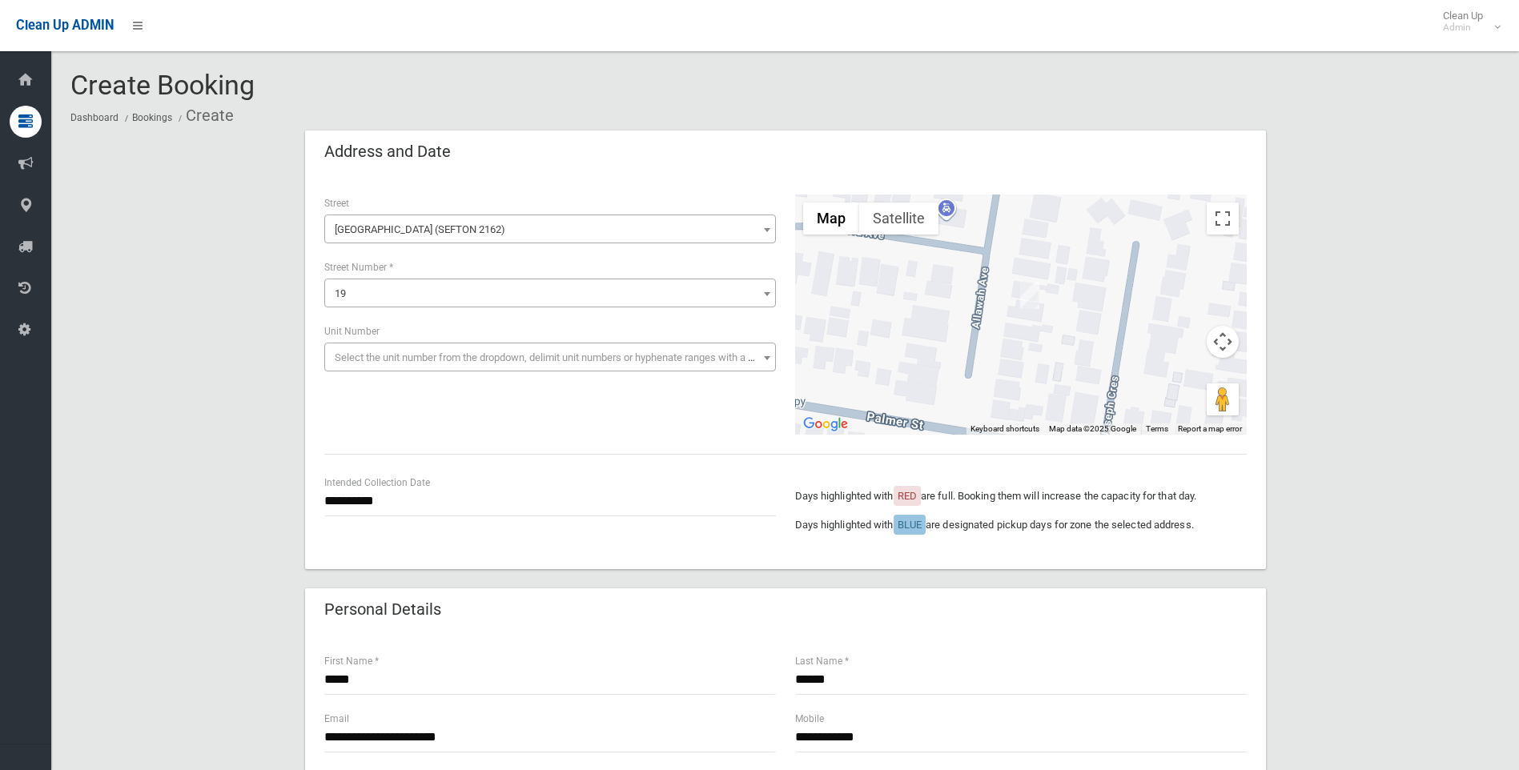
type input "*"
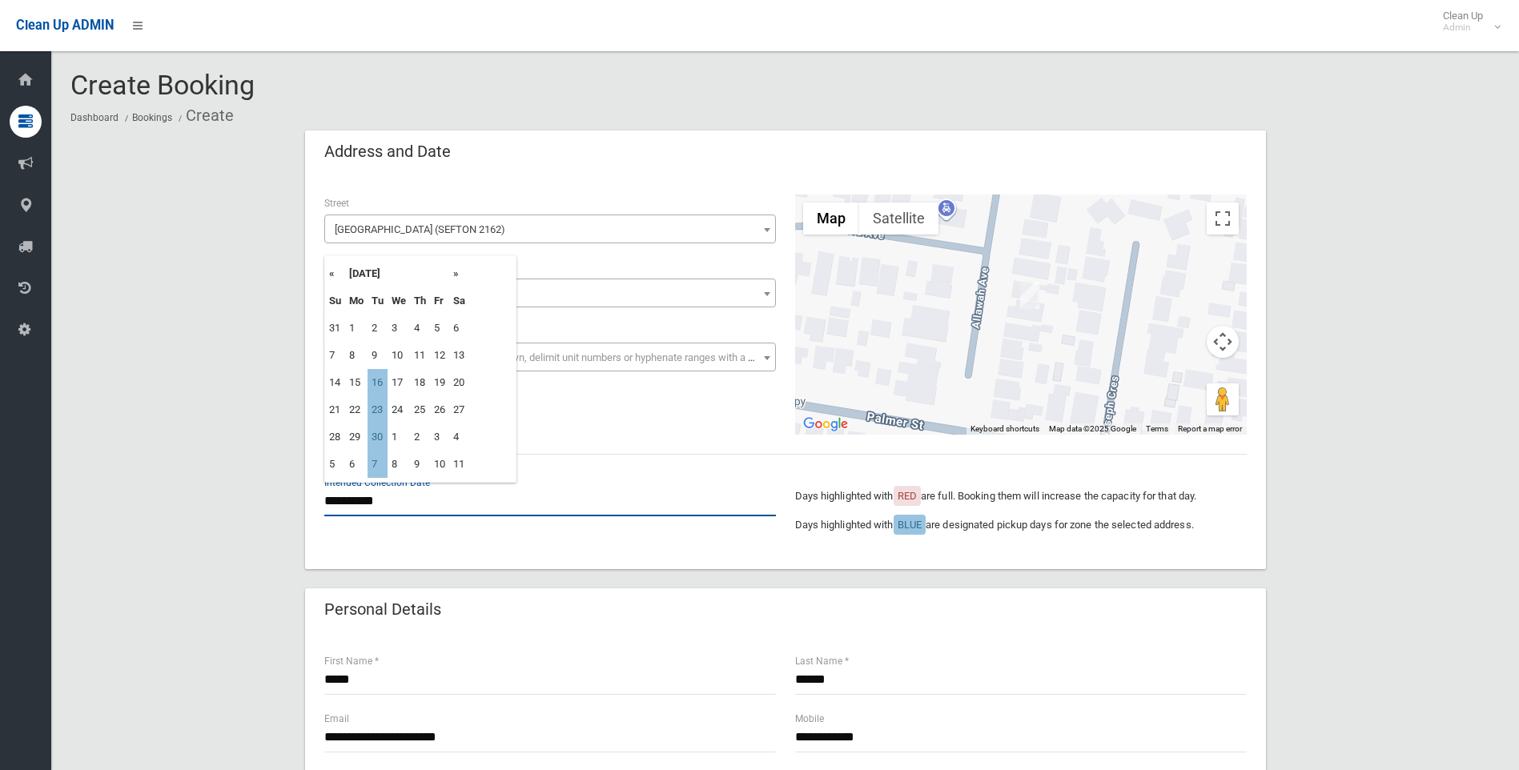
click at [393, 501] on input "**********" at bounding box center [550, 502] width 452 height 30
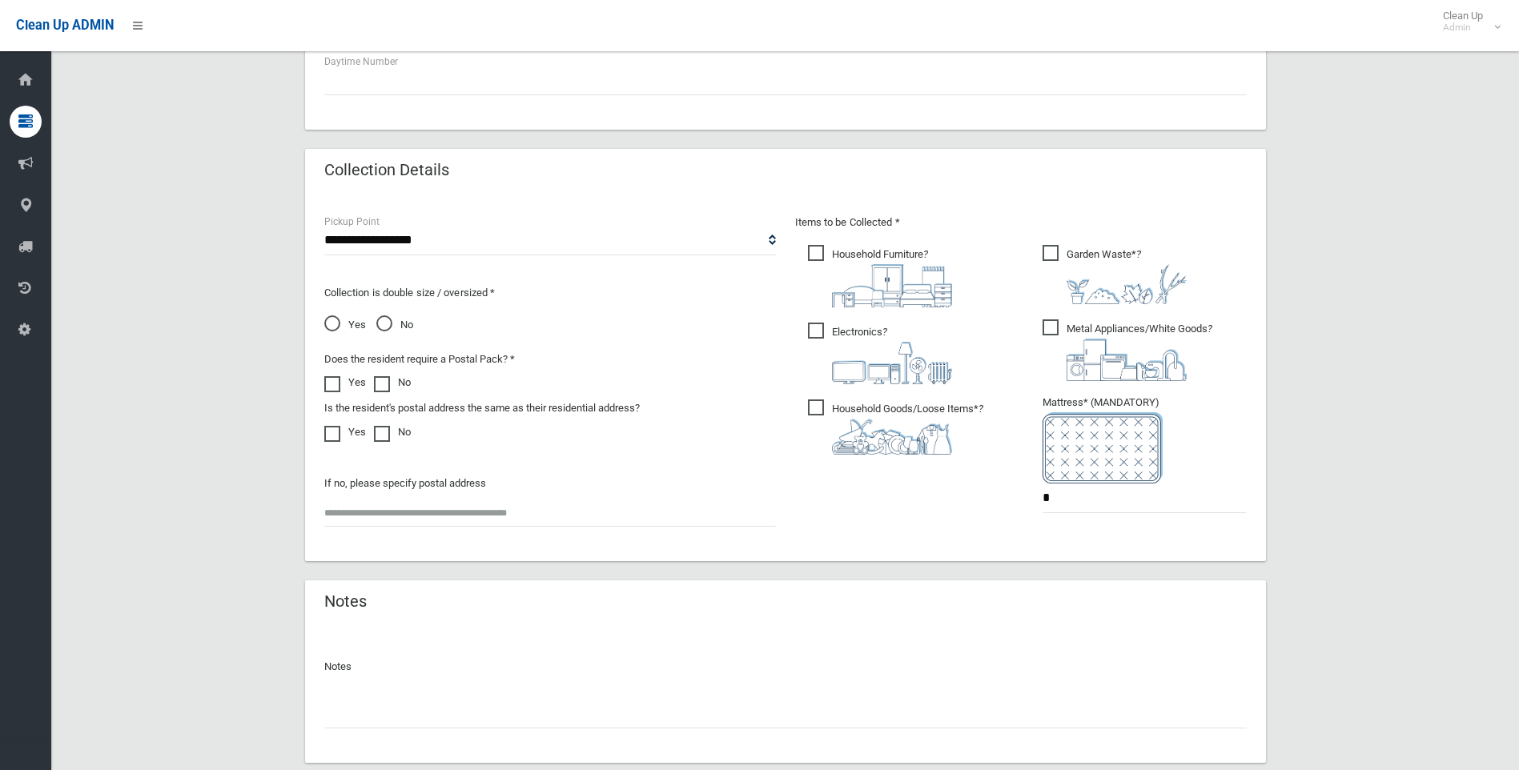
scroll to position [814, 0]
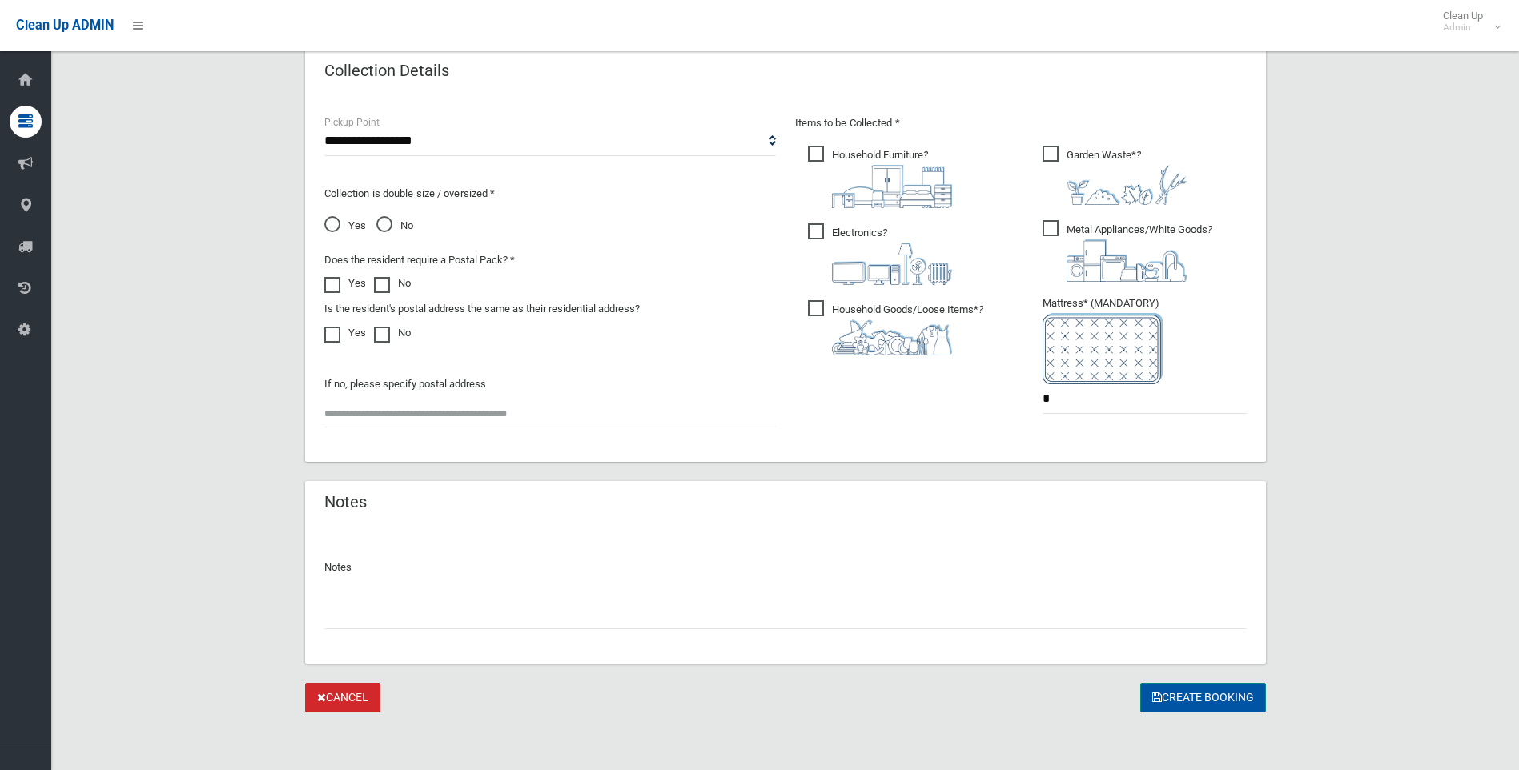
click at [1198, 703] on button "Create Booking" at bounding box center [1203, 698] width 126 height 30
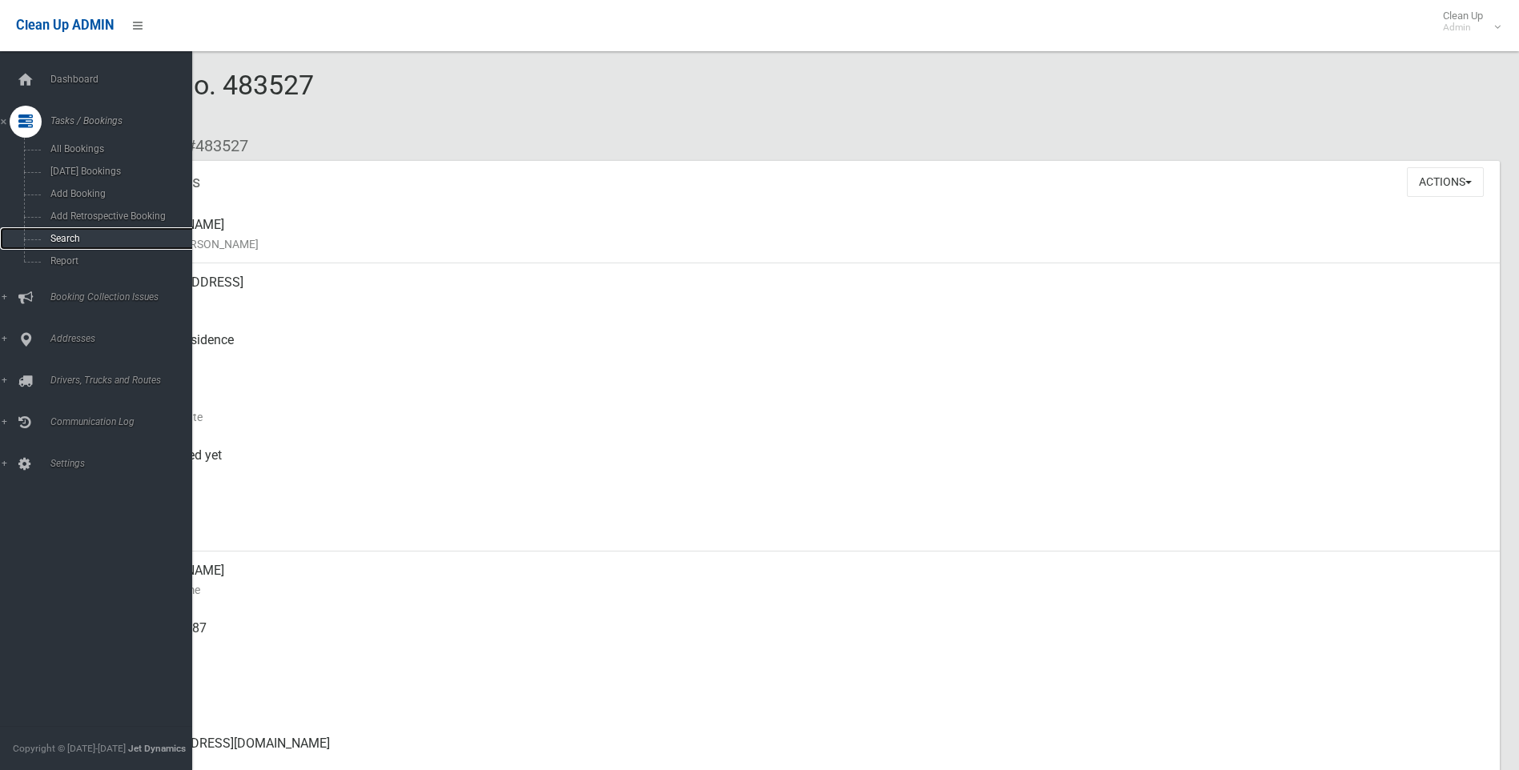
click at [63, 234] on span "Search" at bounding box center [118, 238] width 145 height 11
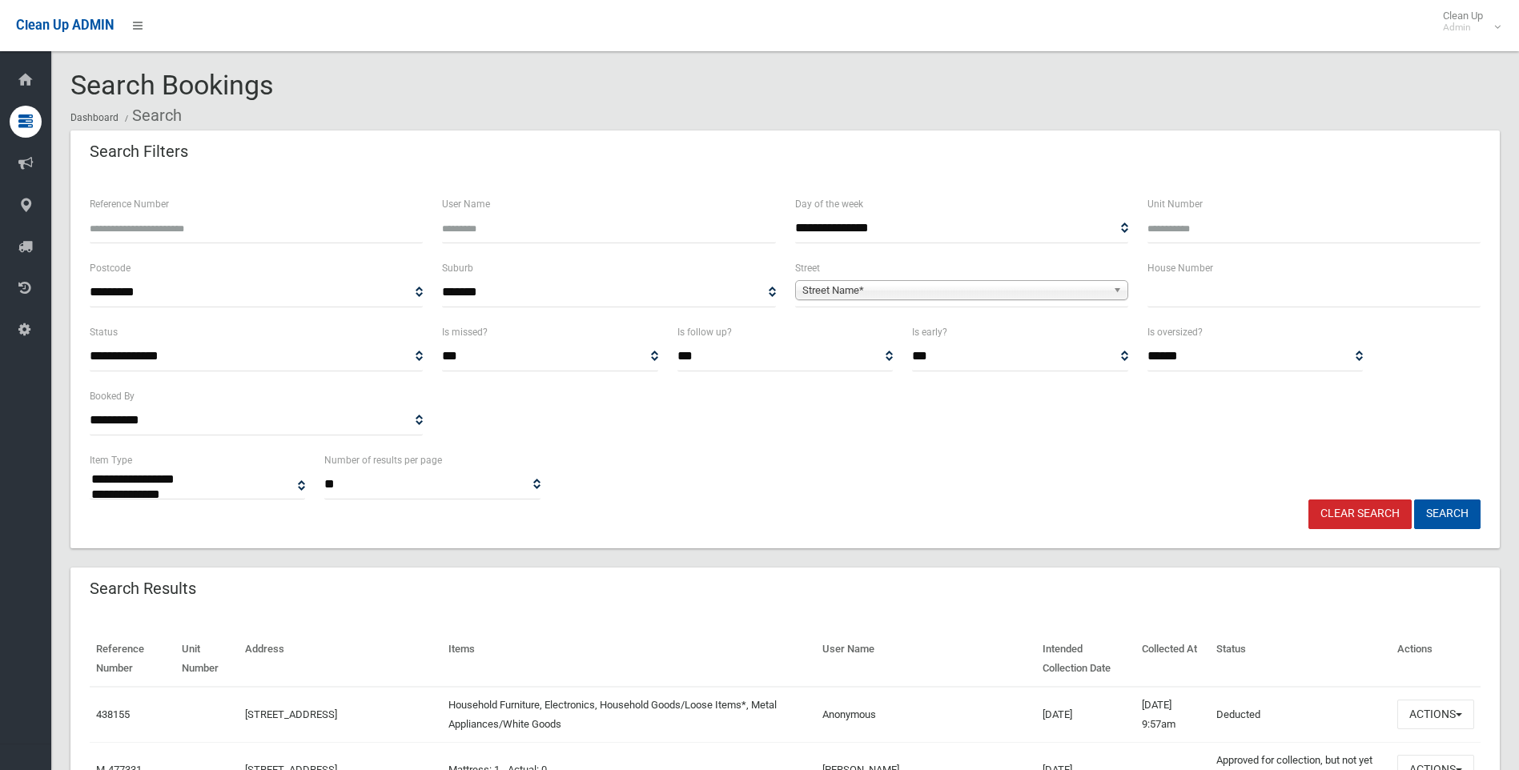
select select
click at [1347, 202] on div "Unit Number" at bounding box center [1313, 219] width 333 height 49
click at [1390, 344] on div "**********" at bounding box center [785, 387] width 1410 height 128
